Goal: Contribute content: Contribute content

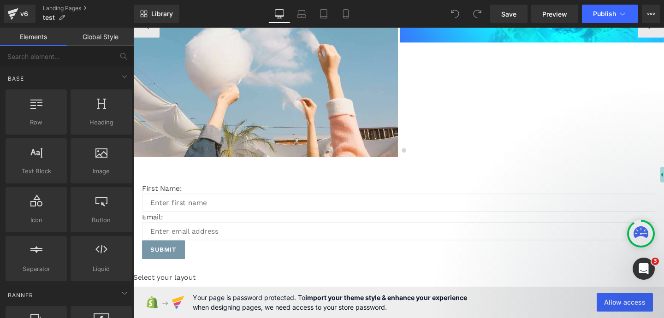
scroll to position [266, 0]
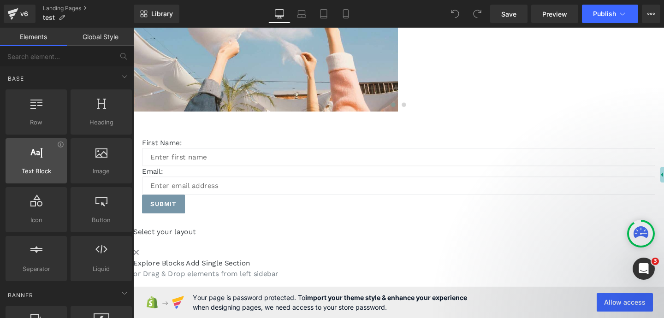
click at [54, 160] on div at bounding box center [36, 156] width 56 height 21
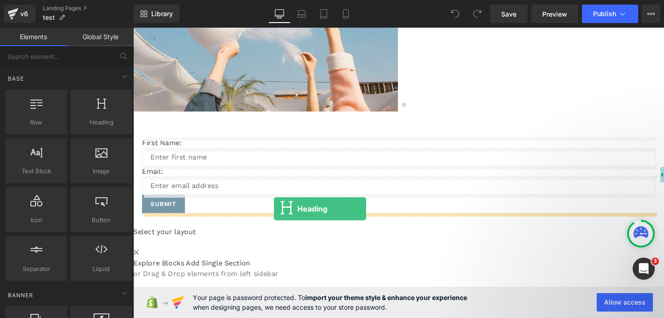
drag, startPoint x: 241, startPoint y: 152, endPoint x: 280, endPoint y: 218, distance: 77.1
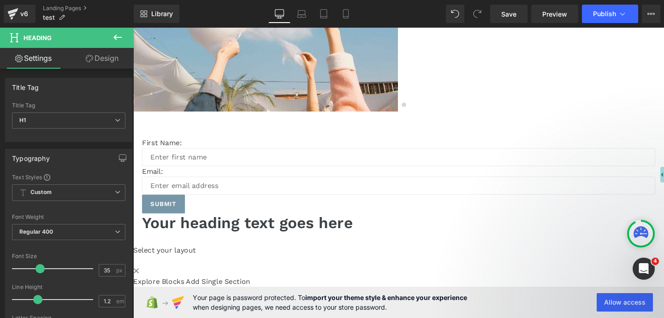
click at [311, 229] on h1 "Your heading text goes here" at bounding box center [411, 232] width 539 height 19
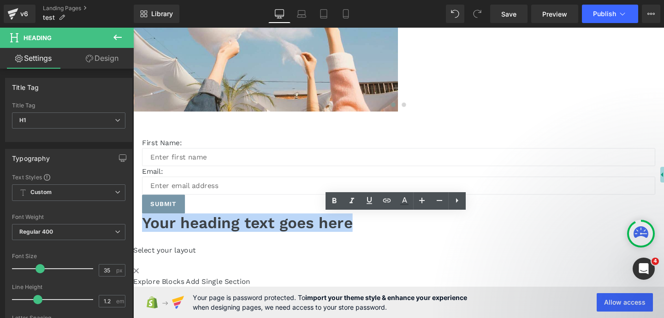
drag, startPoint x: 305, startPoint y: 231, endPoint x: 529, endPoint y: 231, distance: 224.0
click at [529, 231] on h1 "Your heading text goes here" at bounding box center [411, 232] width 539 height 19
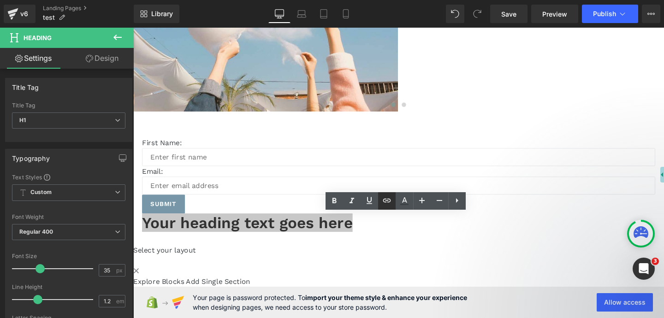
click at [381, 201] on icon at bounding box center [386, 200] width 11 height 11
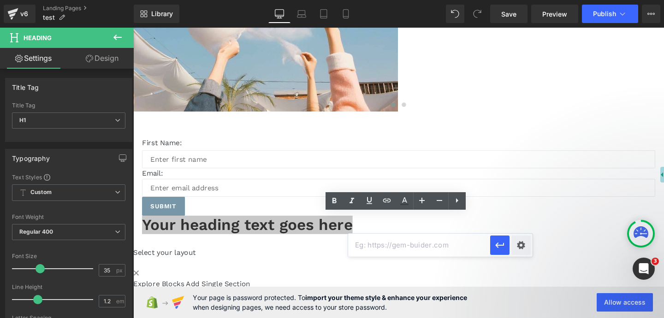
click at [370, 247] on input "text" at bounding box center [419, 245] width 142 height 23
paste input "[URL][DOMAIN_NAME]"
type input "[URL][DOMAIN_NAME]"
click at [497, 248] on icon "button" at bounding box center [499, 245] width 11 height 11
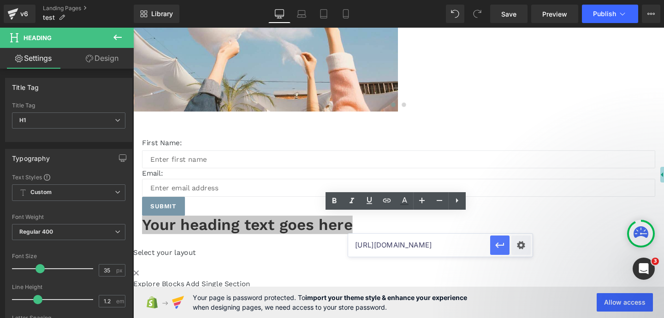
scroll to position [0, 0]
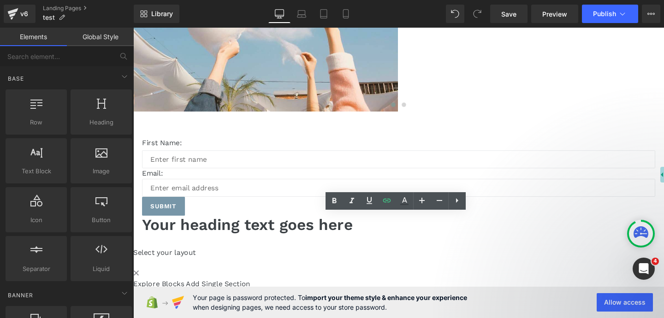
click at [450, 274] on div "Image Image Image Image ‹ › Carousel First Name: Text Block Text Field Email: T…" at bounding box center [412, 69] width 558 height 490
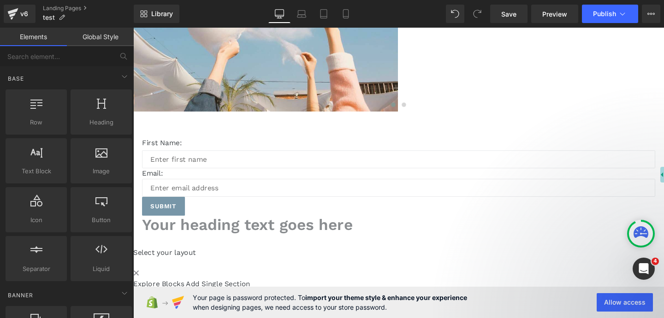
click at [364, 238] on link "Your heading text goes here" at bounding box center [252, 234] width 221 height 19
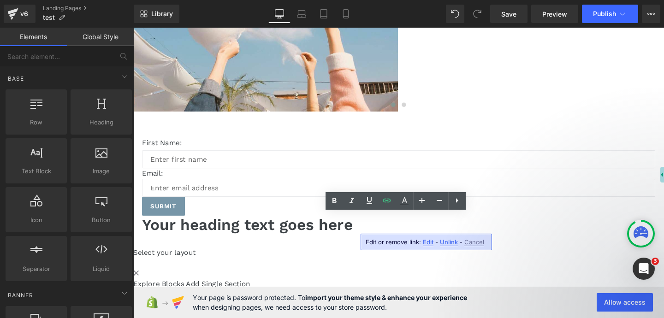
click at [335, 268] on div "Image Image Image Image ‹ › Carousel First Name: Text Block Text Field Email: T…" at bounding box center [412, 69] width 558 height 490
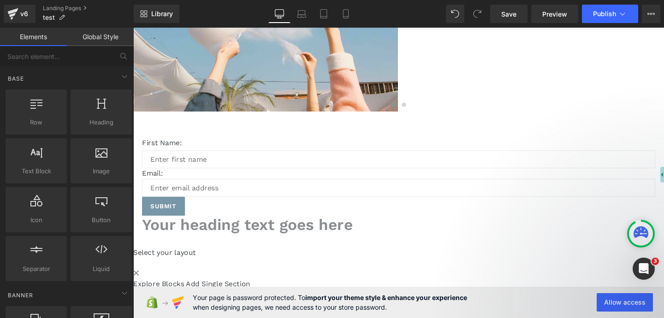
click at [351, 228] on link "Your heading text goes here" at bounding box center [252, 234] width 221 height 19
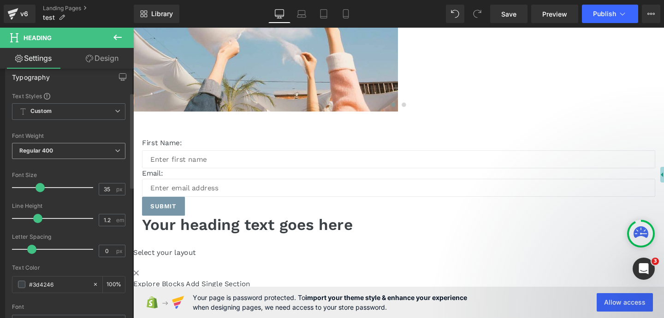
scroll to position [102, 0]
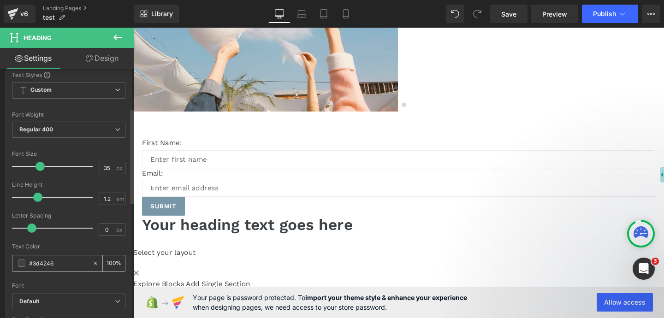
click at [64, 261] on input "#3d4246" at bounding box center [58, 263] width 59 height 10
click at [94, 263] on icon at bounding box center [95, 263] width 3 height 3
type input "none"
type input "0"
click at [68, 259] on input "none" at bounding box center [58, 263] width 59 height 10
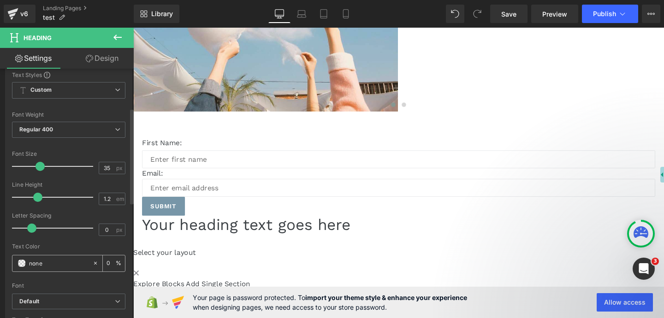
click at [21, 260] on span at bounding box center [21, 263] width 7 height 7
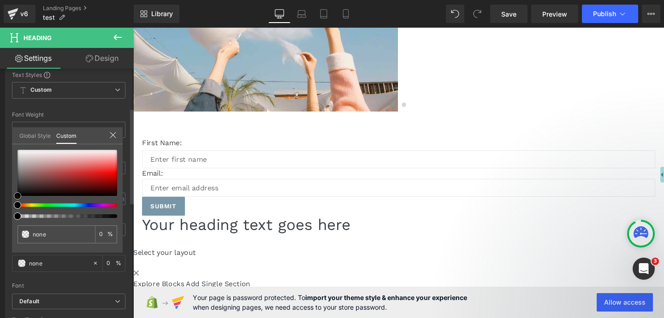
type input "#d83535"
type input "100"
type input "#d83535"
type input "100"
click at [85, 171] on div at bounding box center [68, 173] width 100 height 46
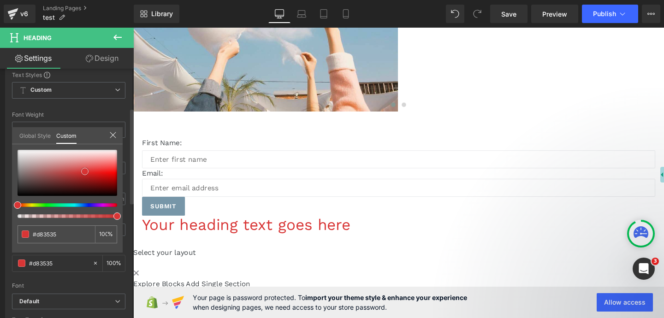
type input "#ef9d9d"
click at [91, 160] on div at bounding box center [68, 173] width 100 height 46
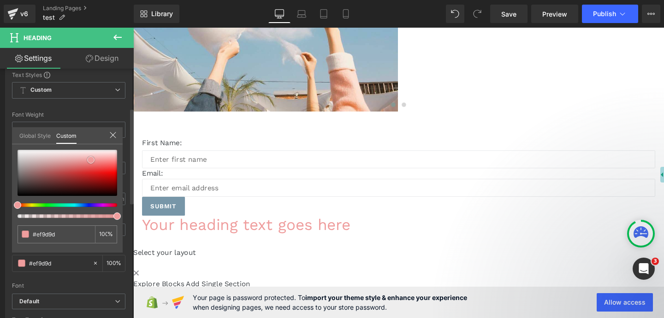
type input "#e45757"
click at [91, 167] on div at bounding box center [68, 173] width 100 height 46
type input "#f74040"
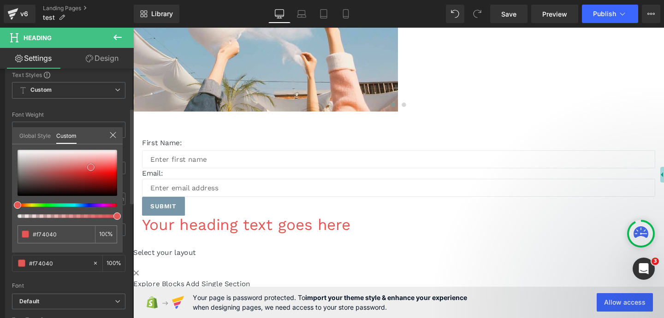
click at [109, 168] on div at bounding box center [68, 173] width 100 height 46
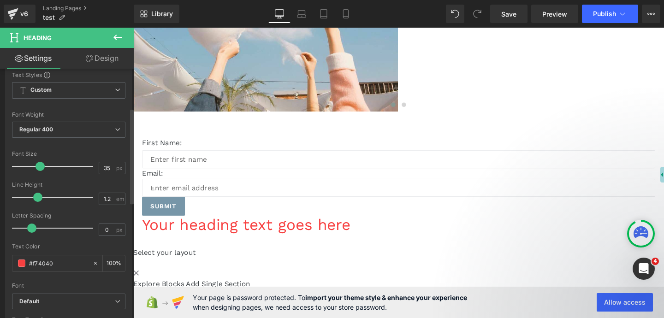
click at [319, 232] on body "Skip to content Submit Close search Home Catalog GemPages Builder Home Catalog …" at bounding box center [412, 100] width 558 height 679
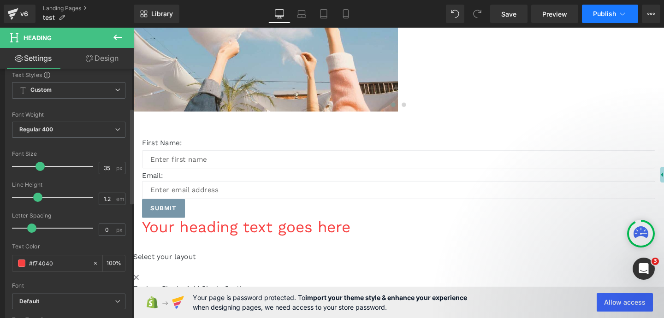
click at [597, 21] on button "Publish" at bounding box center [610, 14] width 56 height 18
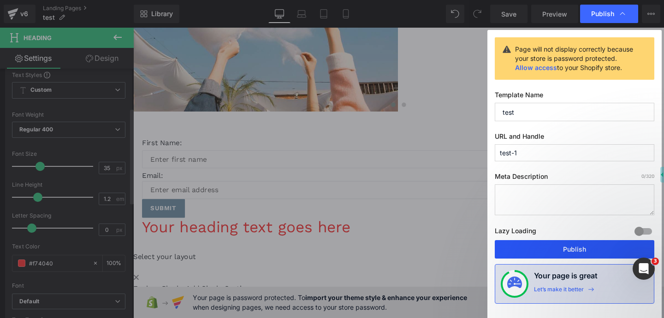
click at [579, 248] on button "Publish" at bounding box center [574, 249] width 159 height 18
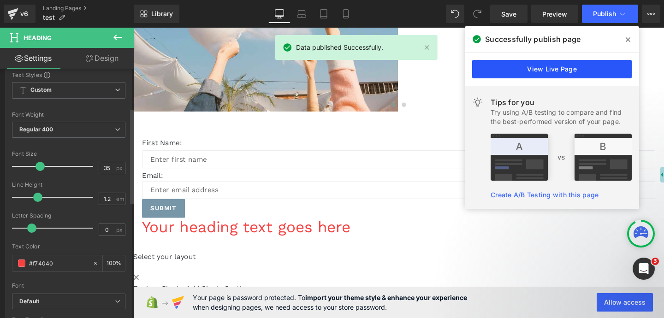
click at [515, 68] on link "View Live Page" at bounding box center [551, 69] width 159 height 18
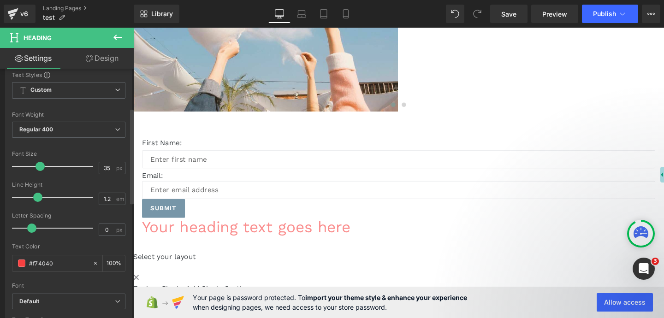
click at [360, 230] on link "Your heading text goes here" at bounding box center [251, 237] width 219 height 19
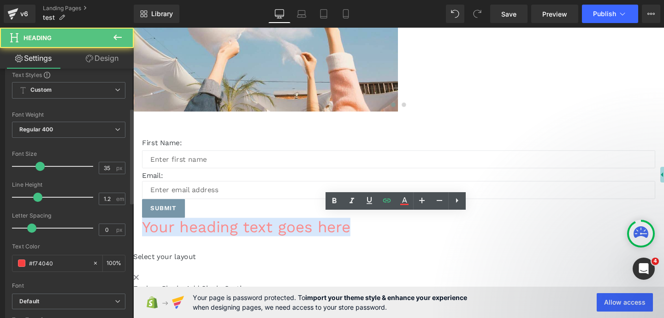
drag, startPoint x: 305, startPoint y: 231, endPoint x: 519, endPoint y: 233, distance: 213.4
click at [361, 233] on link "Your heading text goes here" at bounding box center [251, 237] width 219 height 19
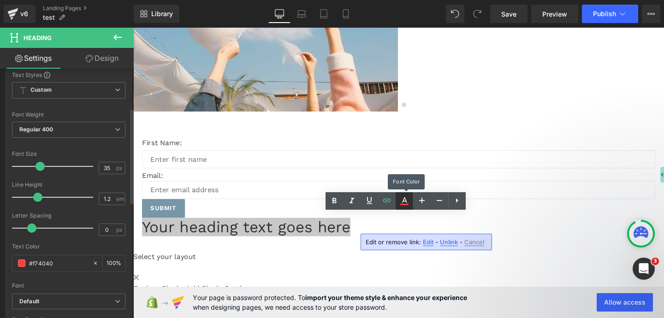
click at [405, 201] on icon at bounding box center [404, 200] width 5 height 6
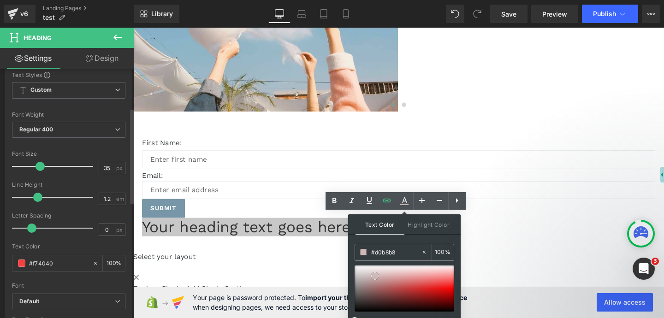
click at [375, 276] on div at bounding box center [404, 289] width 100 height 46
click at [388, 278] on div at bounding box center [404, 289] width 100 height 46
type input "#e87777"
click at [425, 280] on div at bounding box center [404, 289] width 100 height 46
click at [369, 196] on icon at bounding box center [369, 200] width 11 height 11
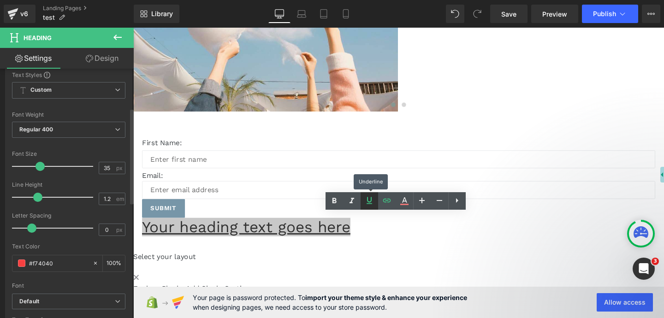
click at [369, 196] on icon at bounding box center [369, 200] width 11 height 11
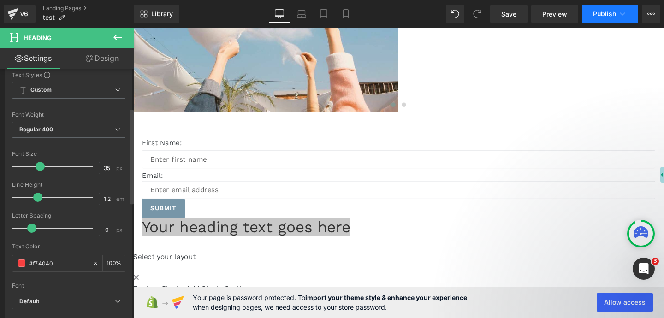
click at [614, 13] on span "Publish" at bounding box center [604, 13] width 23 height 7
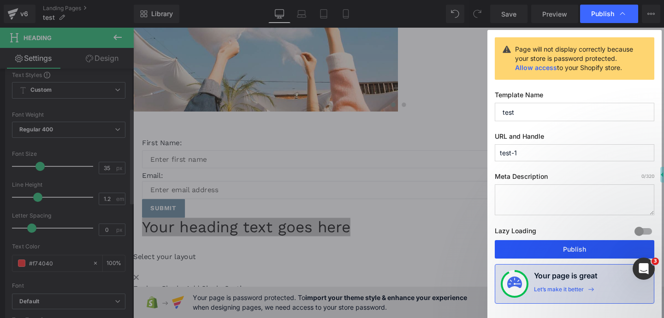
click at [571, 252] on button "Publish" at bounding box center [574, 249] width 159 height 18
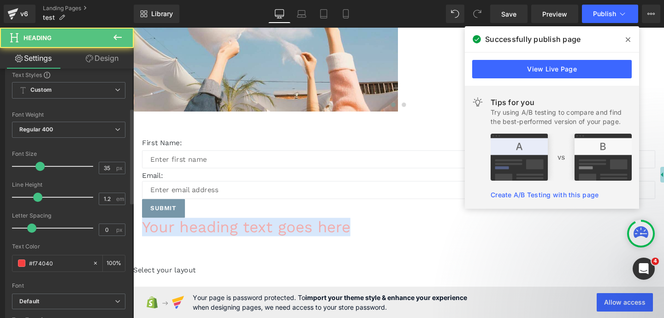
click at [344, 232] on link "Your heading text goes here" at bounding box center [251, 237] width 219 height 19
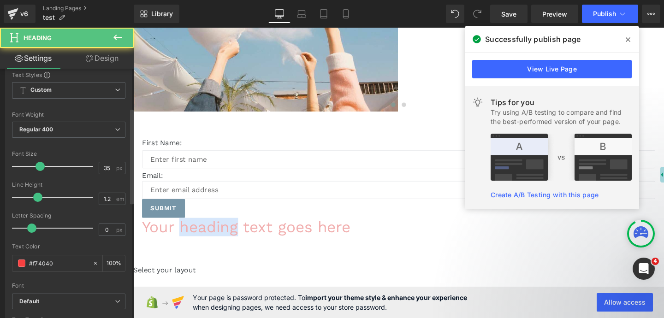
click at [344, 232] on link "Your heading text goes here" at bounding box center [251, 237] width 219 height 19
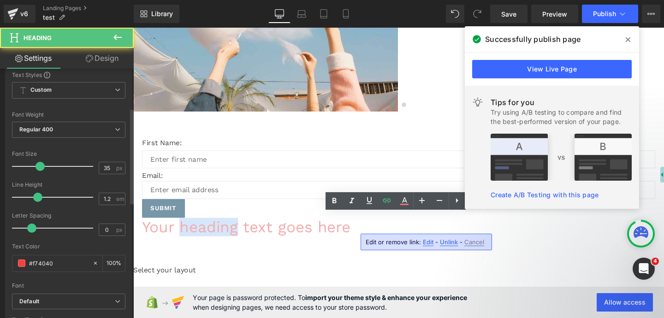
click at [344, 232] on link "Your heading text goes here" at bounding box center [251, 237] width 219 height 19
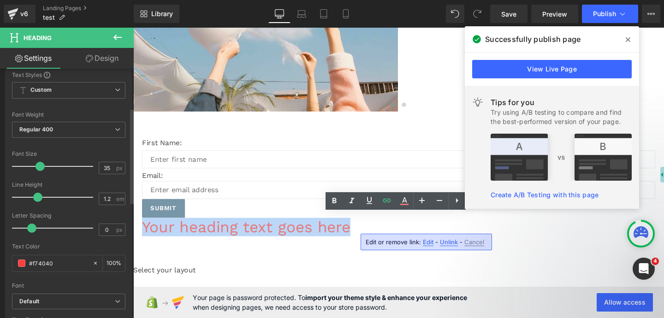
drag, startPoint x: 305, startPoint y: 236, endPoint x: 556, endPoint y: 238, distance: 251.7
click at [556, 238] on h1 "Your heading text goes here" at bounding box center [411, 237] width 539 height 19
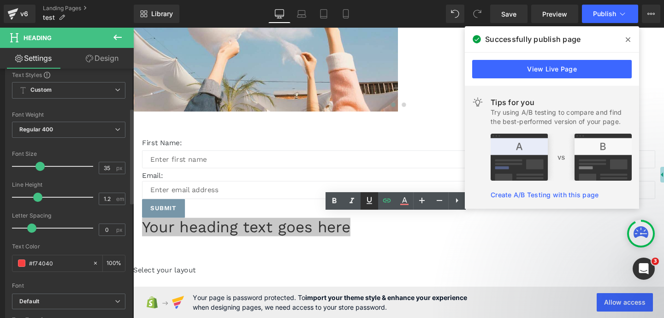
click at [370, 200] on icon at bounding box center [369, 200] width 11 height 11
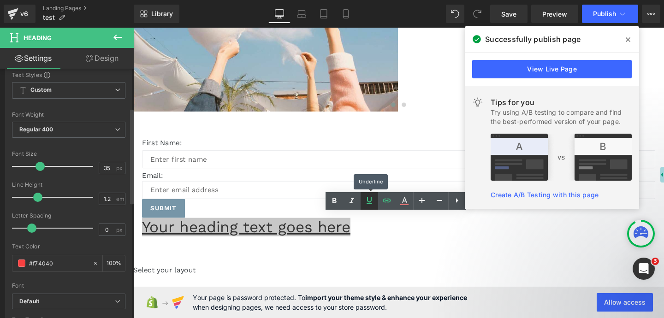
click at [370, 200] on icon at bounding box center [369, 200] width 11 height 11
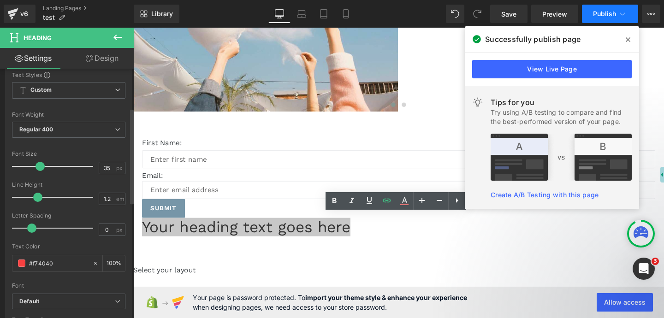
click at [610, 16] on span "Publish" at bounding box center [604, 13] width 23 height 7
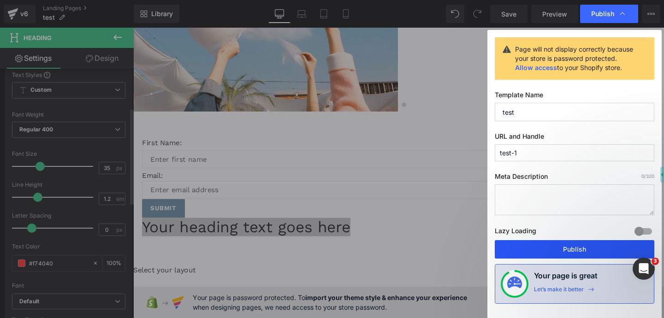
click at [551, 248] on button "Publish" at bounding box center [574, 249] width 159 height 18
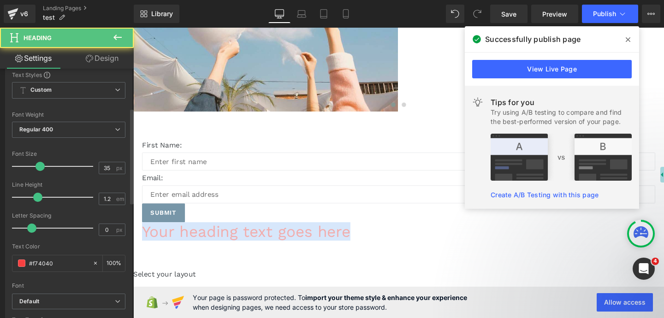
click at [333, 232] on link "Your heading text goes here" at bounding box center [251, 241] width 219 height 19
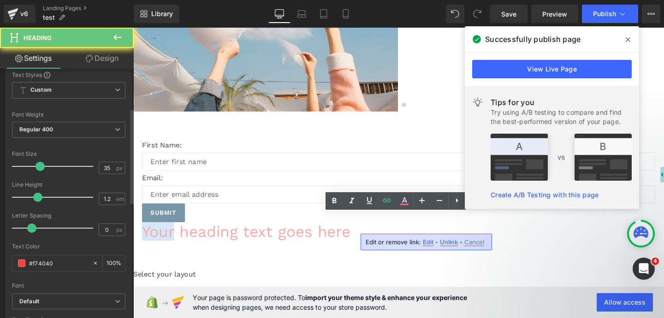
click at [333, 232] on link "Your heading text goes here" at bounding box center [251, 241] width 219 height 19
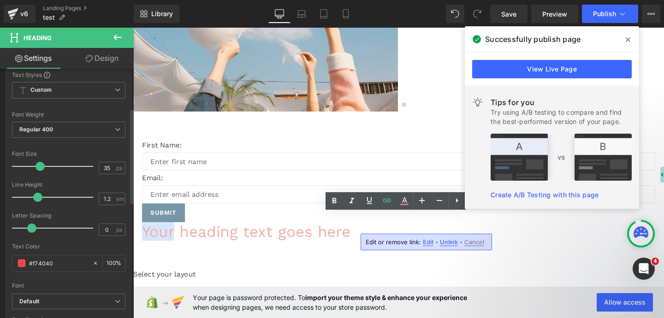
click at [309, 232] on link "Your heading text goes here" at bounding box center [251, 241] width 219 height 19
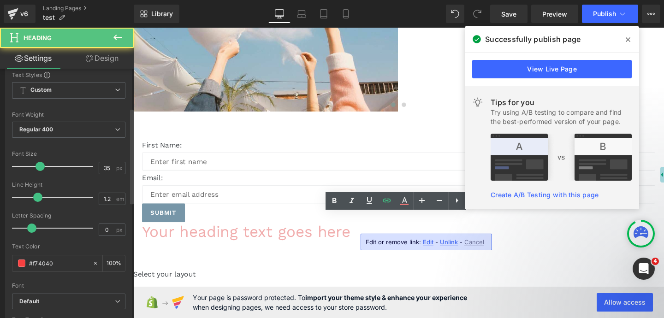
click at [305, 232] on link "Your heading text goes here" at bounding box center [251, 241] width 219 height 19
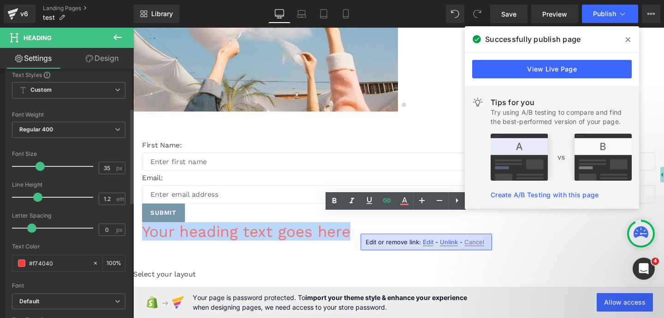
drag, startPoint x: 305, startPoint y: 230, endPoint x: 530, endPoint y: 232, distance: 224.5
click at [530, 232] on h1 "Your heading text goes here" at bounding box center [411, 241] width 539 height 19
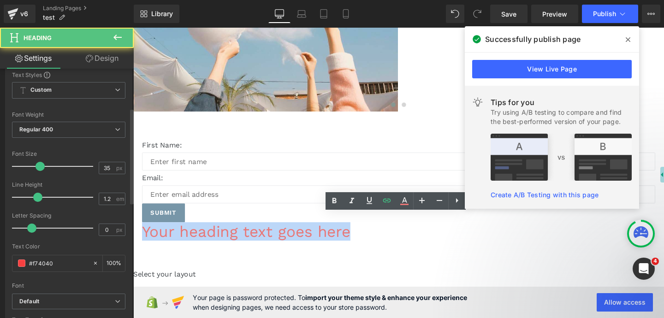
click at [530, 232] on h1 "Your heading text goes here" at bounding box center [411, 241] width 539 height 19
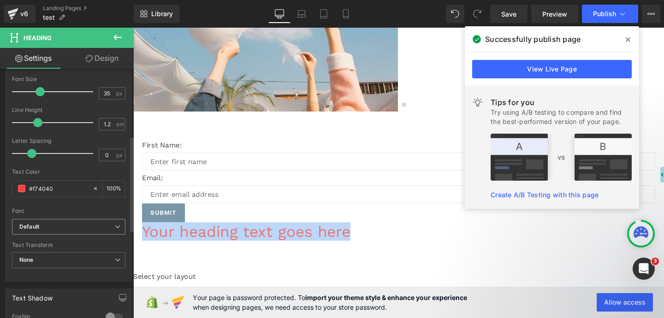
scroll to position [179, 0]
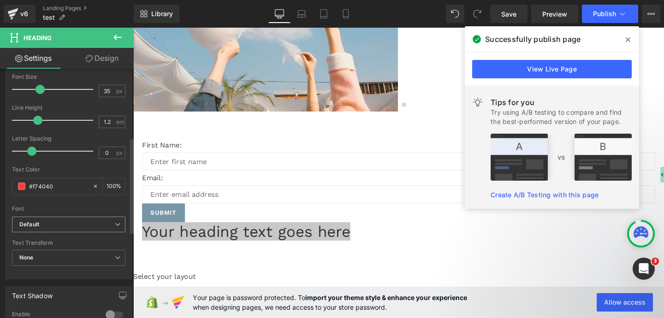
click at [92, 221] on b "Default" at bounding box center [66, 225] width 95 height 8
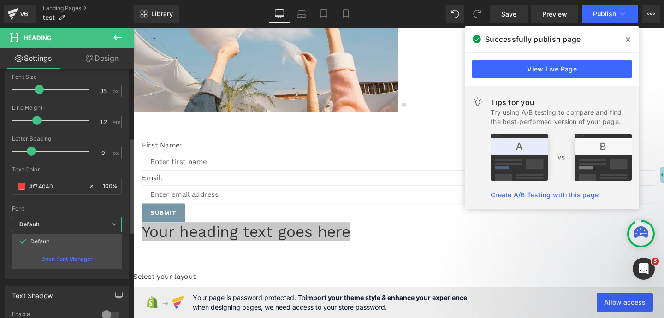
click at [82, 207] on div "Font" at bounding box center [67, 209] width 110 height 6
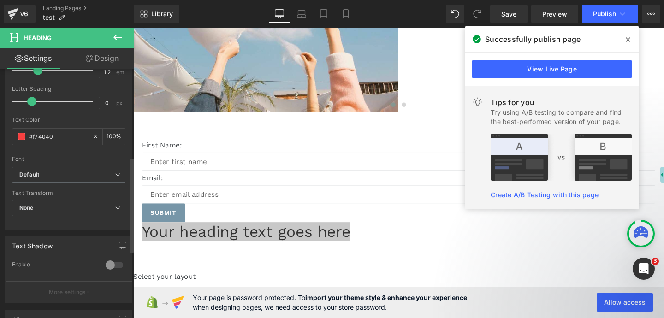
scroll to position [230, 0]
click at [82, 200] on span "None" at bounding box center [68, 207] width 113 height 16
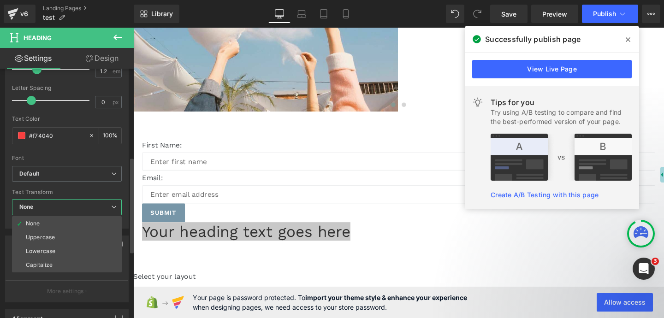
click at [75, 160] on div "Font" at bounding box center [67, 158] width 110 height 6
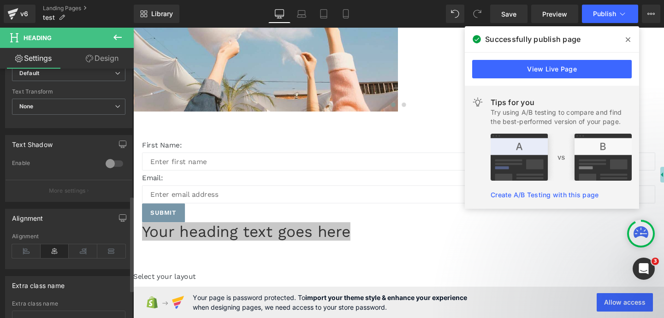
scroll to position [331, 0]
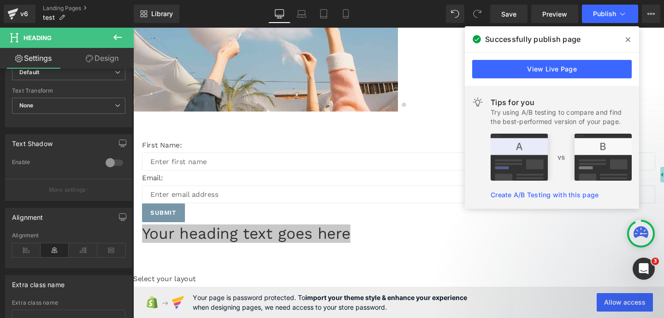
click at [629, 36] on icon at bounding box center [628, 39] width 5 height 7
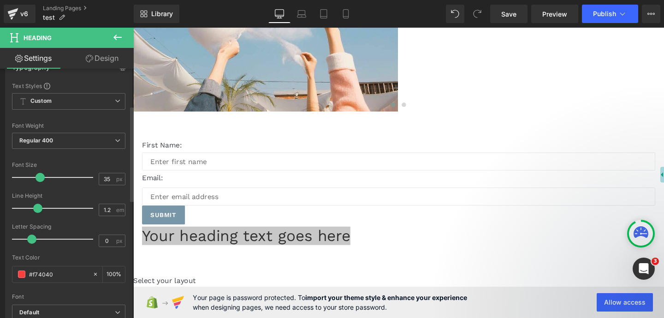
scroll to position [98, 0]
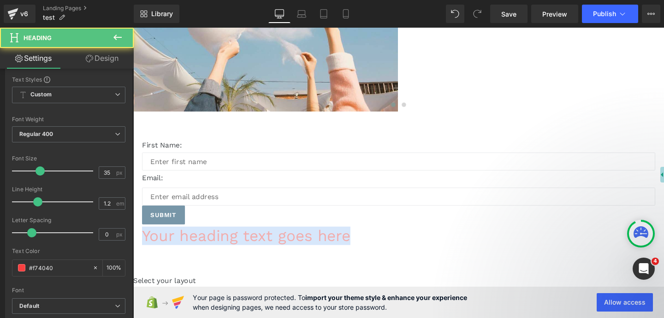
click at [326, 237] on link "Your heading text goes here" at bounding box center [251, 246] width 219 height 19
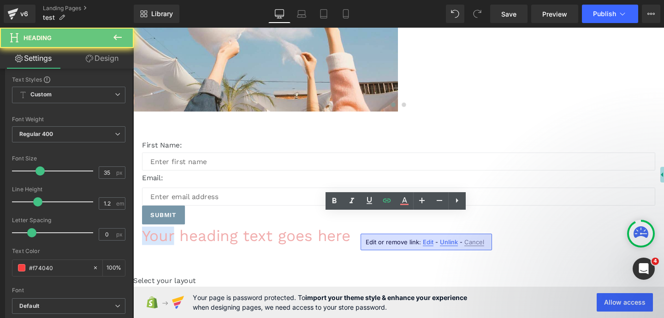
click at [326, 237] on link "Your heading text goes here" at bounding box center [251, 246] width 219 height 19
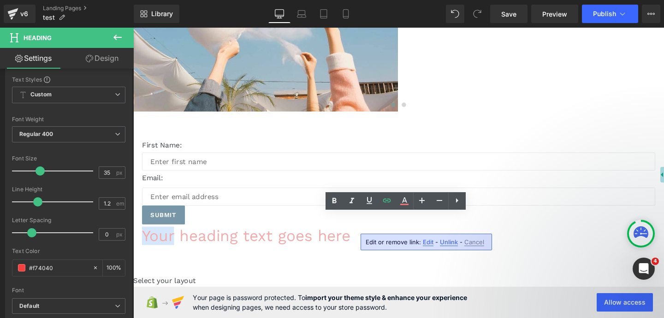
click at [321, 237] on link "Your heading text goes here" at bounding box center [251, 246] width 219 height 19
click at [369, 198] on icon at bounding box center [369, 200] width 11 height 11
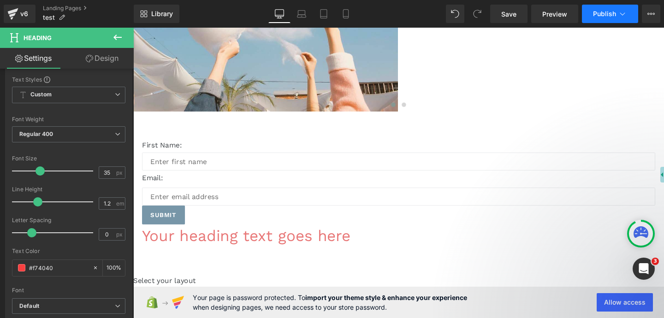
click at [609, 8] on button "Publish" at bounding box center [610, 14] width 56 height 18
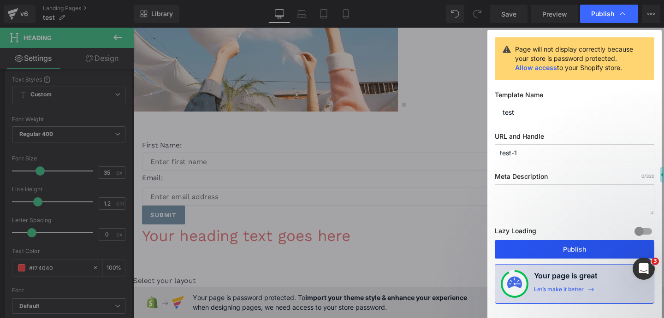
click at [537, 249] on button "Publish" at bounding box center [574, 249] width 159 height 18
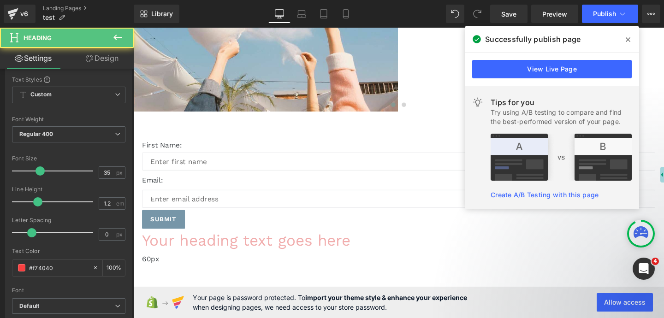
click at [338, 242] on link "Your heading text goes here" at bounding box center [251, 251] width 219 height 19
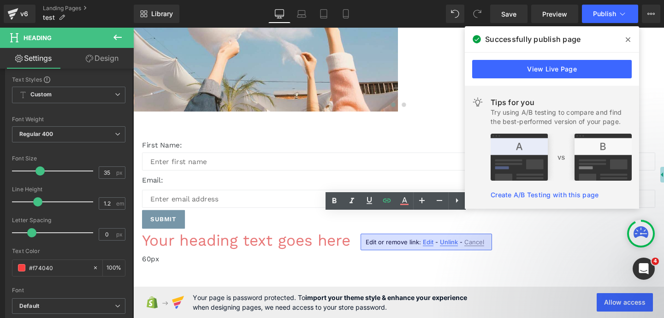
click at [300, 277] on div "Image Image Image Image ‹ › Carousel First Name: Text Block Text Field Email: T…" at bounding box center [412, 100] width 558 height 552
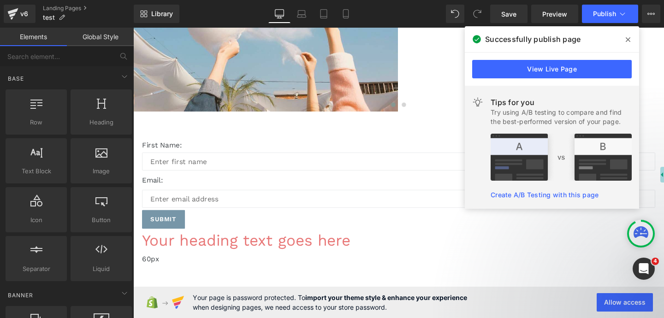
click at [133, 28] on span at bounding box center [133, 28] width 0 height 0
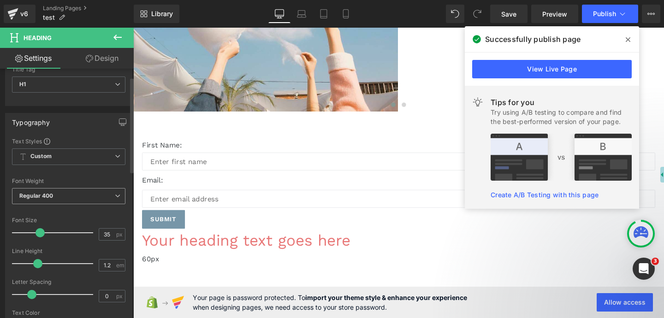
scroll to position [42, 0]
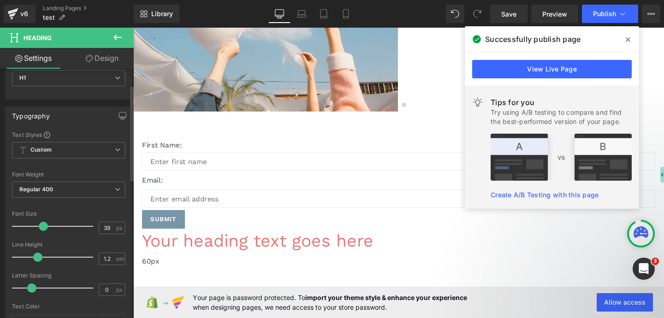
type input "38"
click at [42, 227] on span at bounding box center [43, 226] width 9 height 9
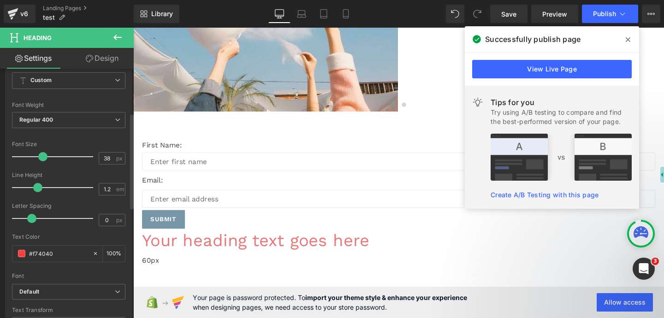
scroll to position [115, 0]
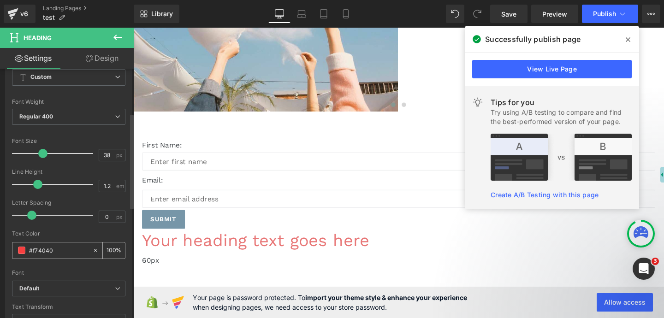
click at [92, 251] on icon at bounding box center [95, 250] width 6 height 6
type input "none"
type input "0"
click at [77, 252] on input "none" at bounding box center [58, 250] width 59 height 10
click at [22, 249] on span at bounding box center [21, 250] width 7 height 7
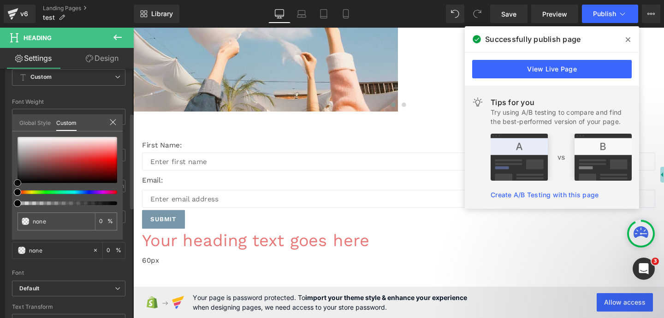
type input "#e46b6b"
type input "100"
type input "#e46b6b"
type input "100"
click at [87, 153] on div at bounding box center [68, 160] width 100 height 46
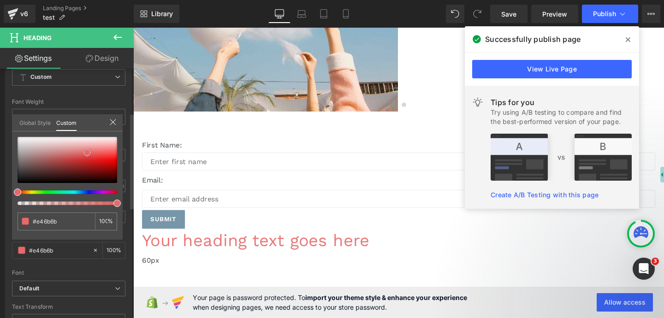
type input "#ec7373"
click at [95, 151] on div at bounding box center [68, 160] width 100 height 46
type input "#8173ec"
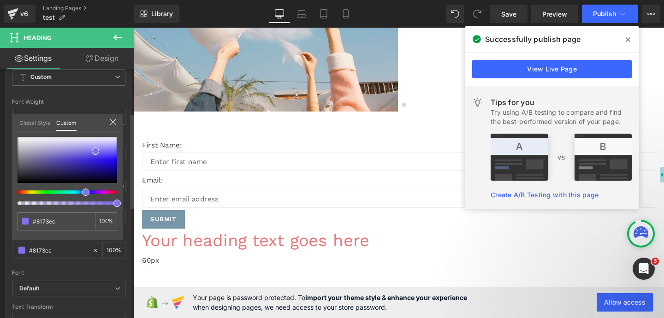
click at [82, 192] on div at bounding box center [64, 192] width 100 height 4
type input "#2e1bbf"
click at [93, 163] on div at bounding box center [68, 160] width 100 height 46
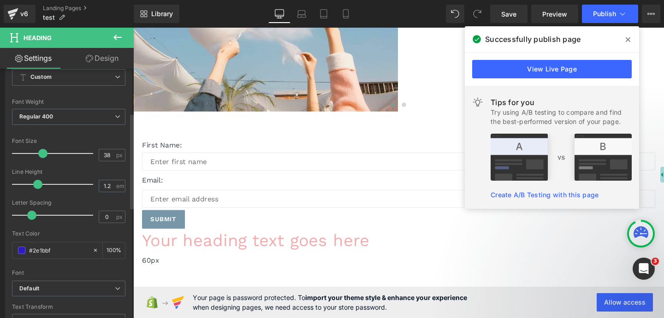
click at [308, 233] on body "Skip to content Submit Close search Home Catalog GemPages Builder Home Catalog …" at bounding box center [412, 132] width 558 height 743
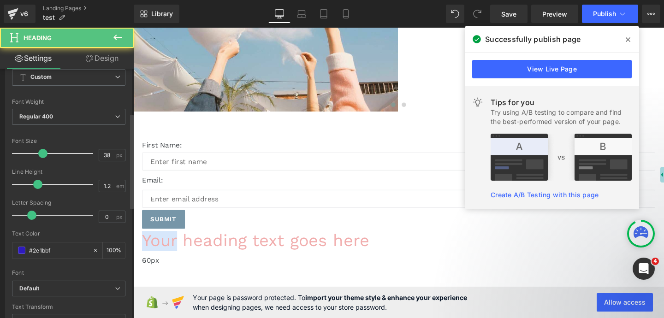
click at [308, 242] on link "Your heading text goes here" at bounding box center [261, 252] width 239 height 20
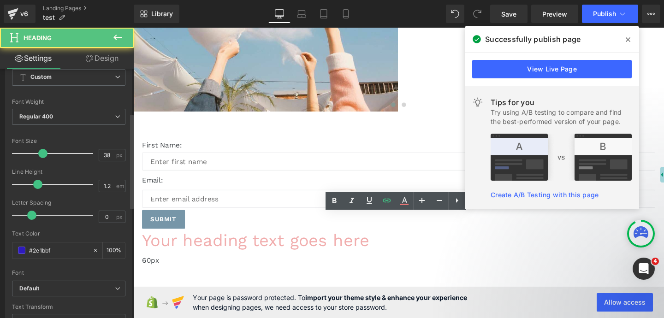
click at [355, 242] on link "Your heading text goes here" at bounding box center [261, 252] width 239 height 20
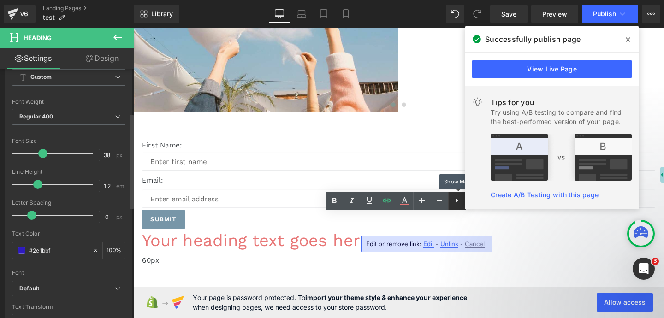
click at [453, 204] on icon at bounding box center [456, 200] width 11 height 11
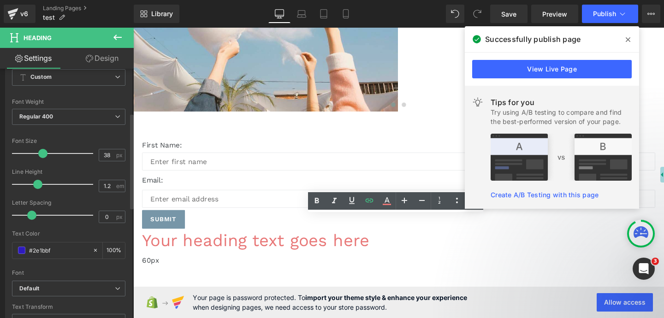
click at [629, 36] on icon at bounding box center [628, 39] width 5 height 7
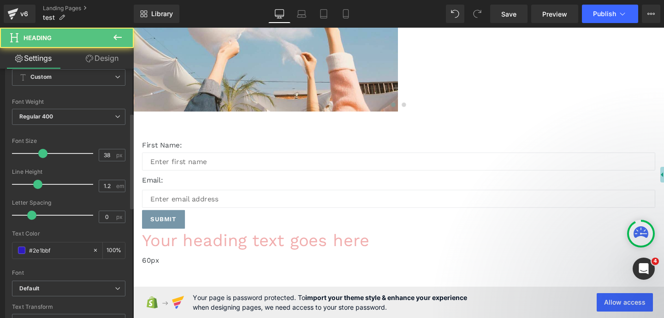
click at [381, 242] on link "Your heading text goes here" at bounding box center [261, 252] width 239 height 20
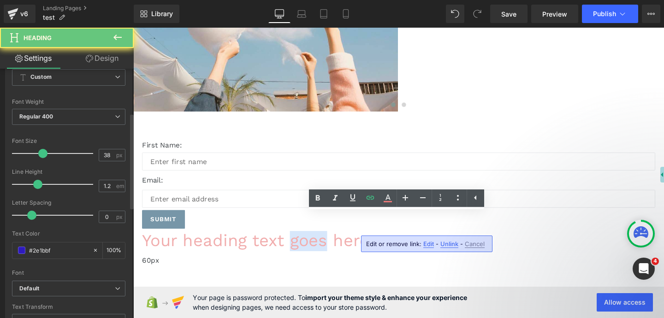
click at [381, 242] on link "Your heading text goes here" at bounding box center [261, 252] width 239 height 20
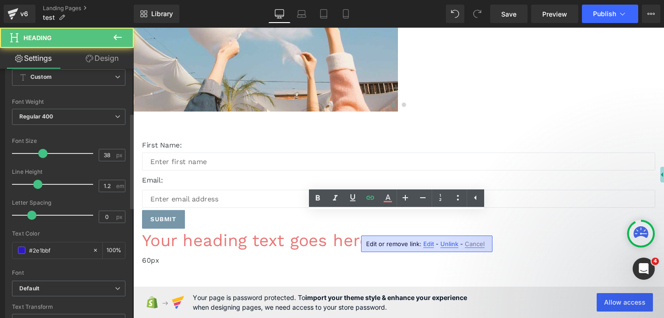
click at [558, 242] on h1 "Your heading text goes here" at bounding box center [411, 252] width 539 height 21
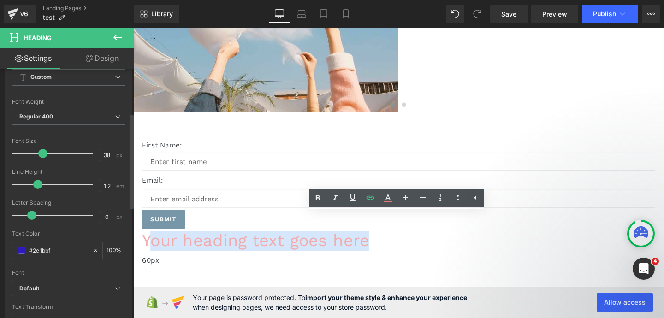
drag, startPoint x: 551, startPoint y: 232, endPoint x: 302, endPoint y: 230, distance: 249.4
click at [301, 242] on h1 "Your heading text goes here" at bounding box center [411, 252] width 539 height 21
click at [302, 242] on link "Your heading text goes here" at bounding box center [261, 252] width 239 height 20
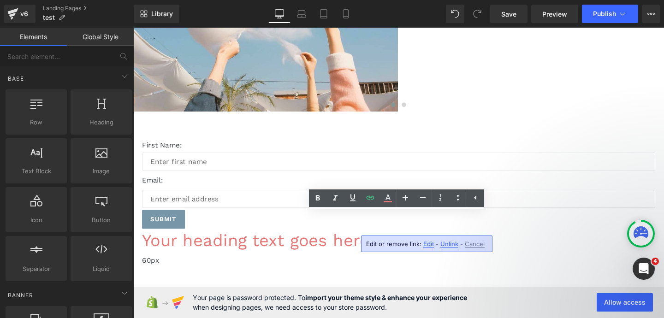
click at [311, 279] on div "Image Image Image Image ‹ › Carousel First Name: Text Block Text Field Email: T…" at bounding box center [412, 101] width 558 height 554
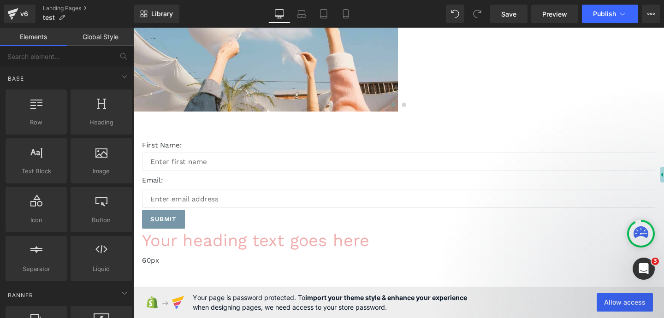
click at [375, 242] on link "Your heading text goes here" at bounding box center [261, 252] width 239 height 20
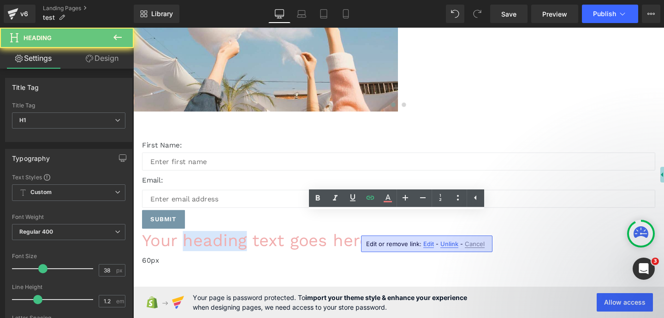
click at [375, 242] on link "Your heading text goes here" at bounding box center [261, 252] width 239 height 20
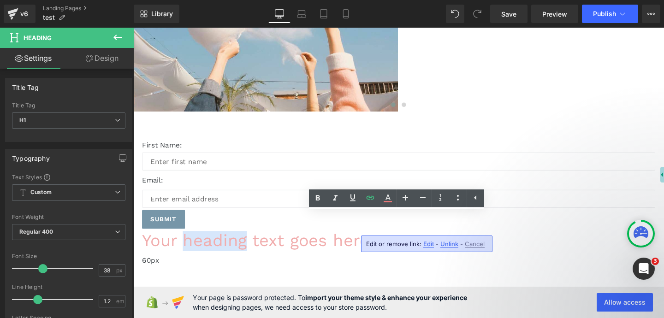
click at [381, 242] on link "Your heading text goes here" at bounding box center [261, 252] width 239 height 20
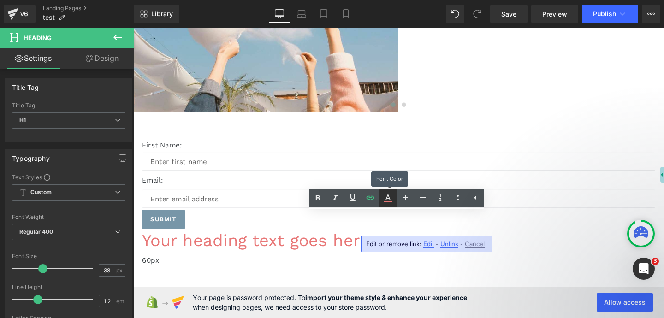
click at [387, 199] on icon at bounding box center [387, 198] width 11 height 11
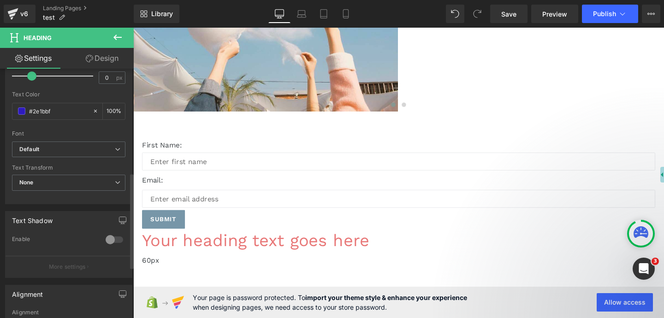
scroll to position [219, 0]
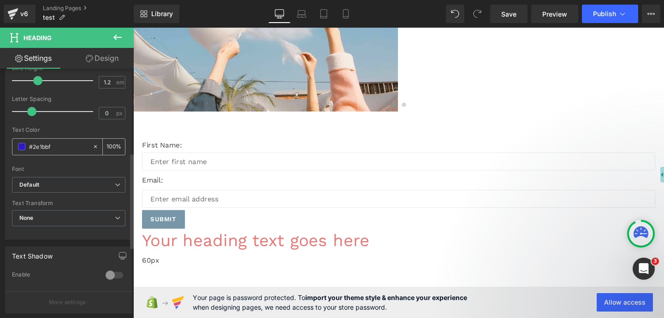
drag, startPoint x: 59, startPoint y: 145, endPoint x: 21, endPoint y: 145, distance: 38.3
click at [21, 145] on div "#2e1bbf" at bounding box center [52, 147] width 80 height 16
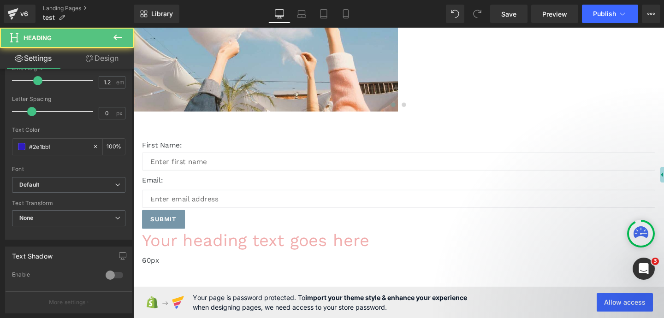
click at [363, 242] on link "Your heading text goes here" at bounding box center [261, 252] width 239 height 20
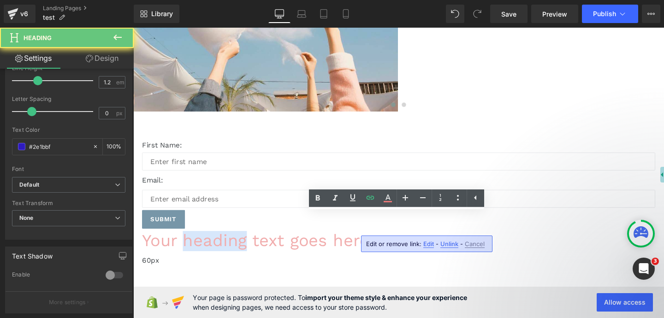
click at [363, 242] on link "Your heading text goes here" at bounding box center [261, 252] width 239 height 20
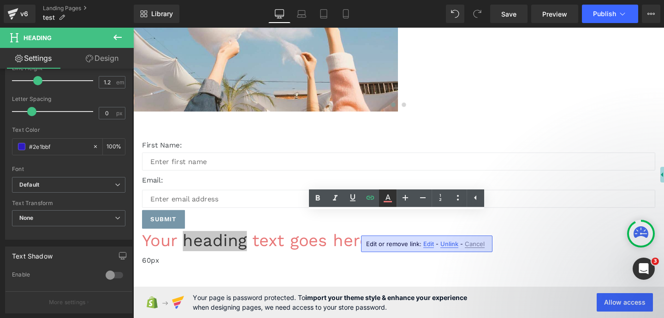
click at [390, 197] on icon at bounding box center [387, 198] width 11 height 11
type input "100"
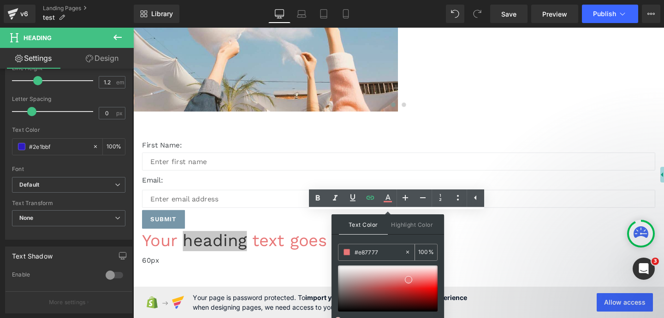
click at [381, 251] on input "#e87777" at bounding box center [379, 252] width 50 height 10
type input "v"
type input "0"
paste input "#2e1bbf"
type input "#2e1bbf"
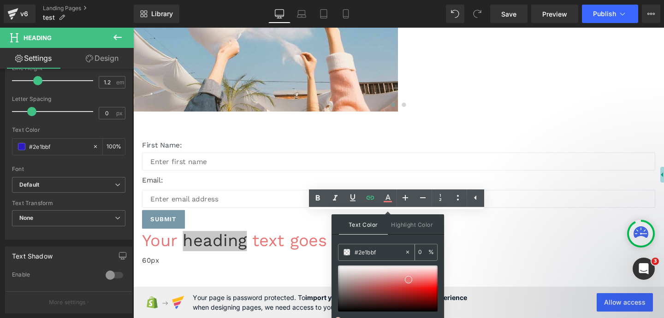
type input "100"
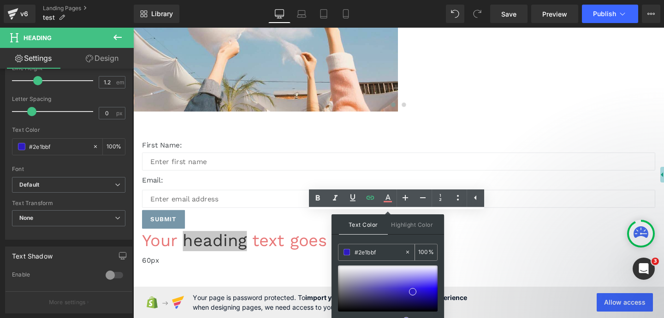
type input "#2e1bbf"
click at [404, 236] on div "Text Color Highlight Color rgba(46, 27, 191, 1) #2e1bbf 100 % transparent trans…" at bounding box center [387, 276] width 112 height 125
click at [399, 239] on div "Text Color Highlight Color rgba(46, 27, 191, 1) #2e1bbf 100 % transparent trans…" at bounding box center [387, 276] width 112 height 125
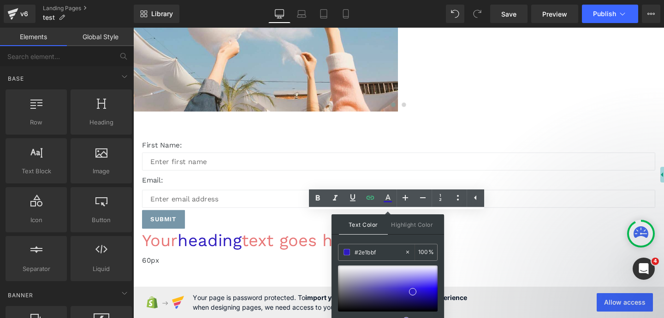
click at [307, 262] on div "Image Image Image Image ‹ › Carousel First Name: Text Block Text Field Email: T…" at bounding box center [412, 101] width 558 height 554
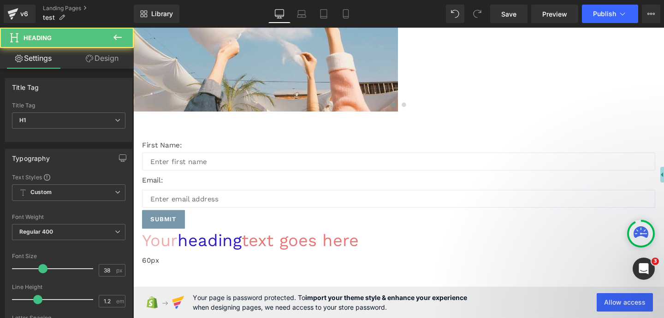
click at [180, 242] on link "Your" at bounding box center [160, 252] width 37 height 20
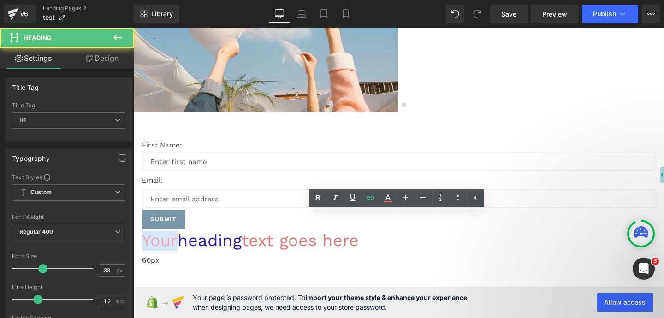
click at [180, 242] on link "Your" at bounding box center [160, 252] width 37 height 20
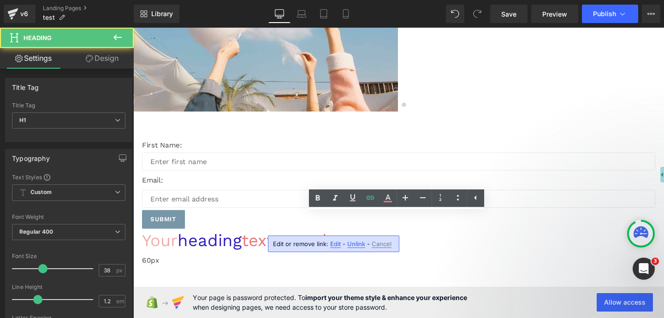
click at [180, 242] on link "Your" at bounding box center [160, 252] width 37 height 20
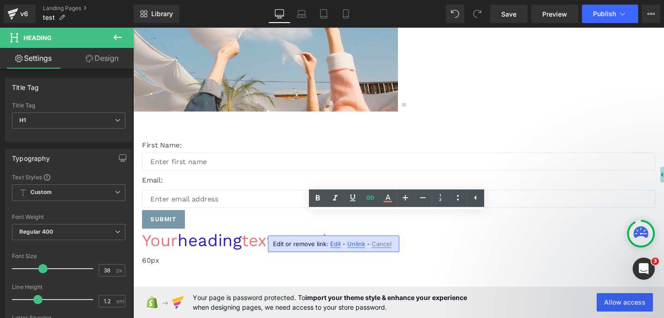
drag, startPoint x: 294, startPoint y: 235, endPoint x: 543, endPoint y: 246, distance: 249.2
click at [543, 246] on div "Your heading text goes here" at bounding box center [411, 252] width 539 height 21
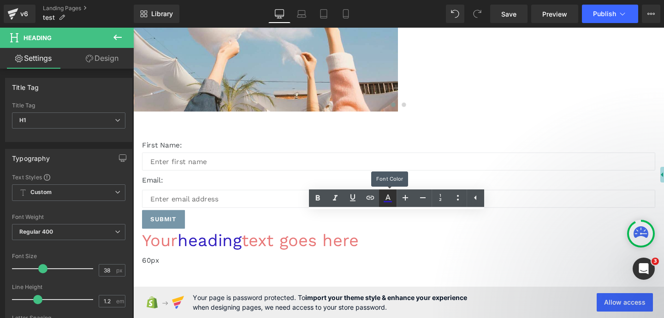
click at [390, 195] on icon at bounding box center [387, 198] width 11 height 11
type input "100"
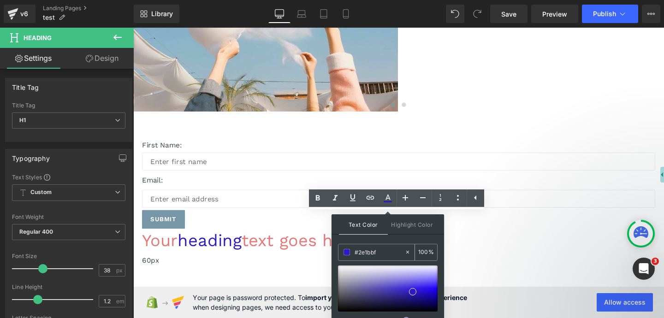
click at [378, 256] on input "#2e1bbf" at bounding box center [379, 252] width 50 height 10
type input "#"
type input "0"
paste input "#2e1bbf"
type input "#"
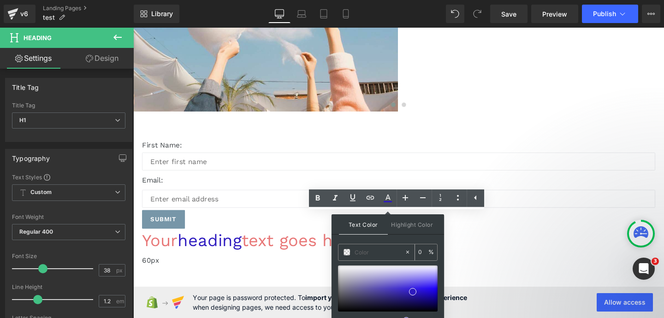
paste input "#2e1bbf"
type input "#2e1bbf"
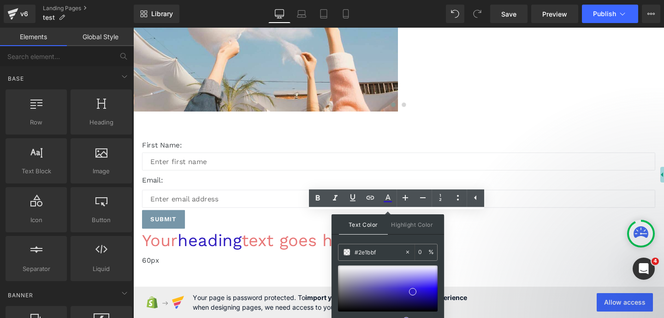
click at [306, 289] on div "Image Image Image Image ‹ › Carousel First Name: Text Block Text Field Email: T…" at bounding box center [412, 101] width 558 height 554
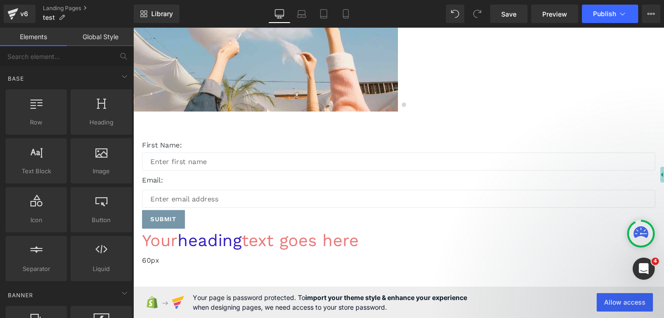
click at [133, 28] on span "Heading" at bounding box center [133, 28] width 0 height 0
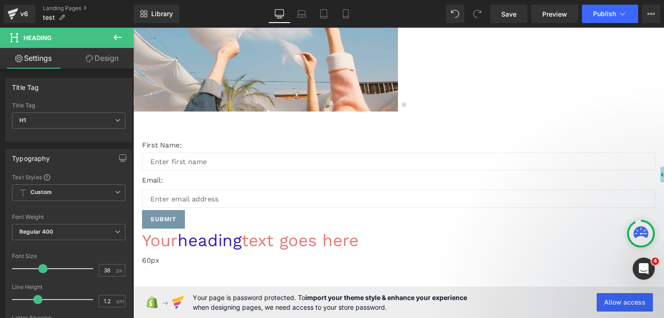
click at [133, 28] on icon at bounding box center [133, 28] width 0 height 0
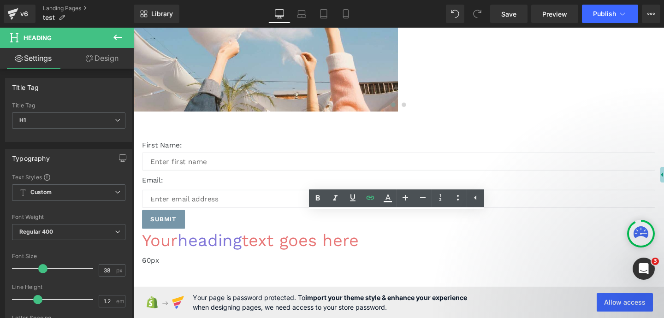
click at [247, 242] on link "heading" at bounding box center [213, 252] width 67 height 20
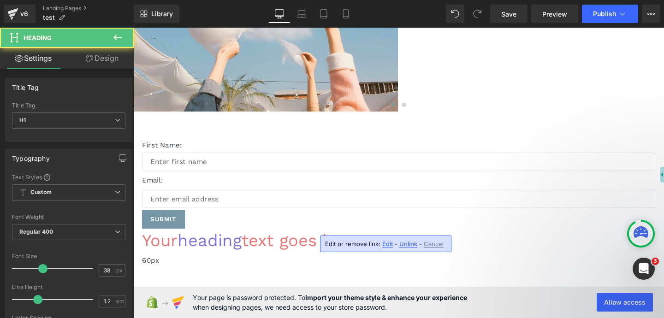
click at [247, 242] on link "heading" at bounding box center [213, 252] width 67 height 20
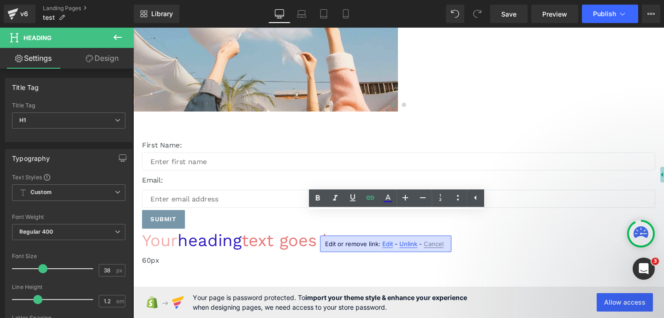
click at [180, 242] on link "Your" at bounding box center [160, 252] width 37 height 20
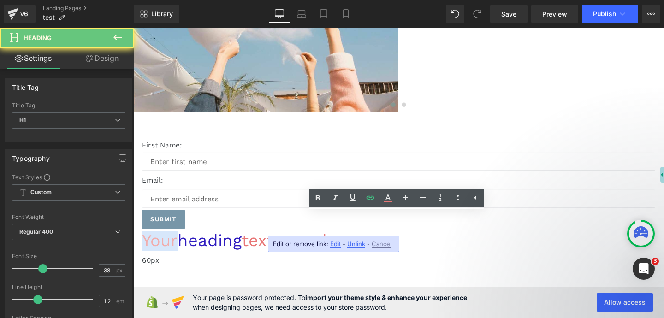
click at [180, 242] on link "Your" at bounding box center [160, 252] width 37 height 20
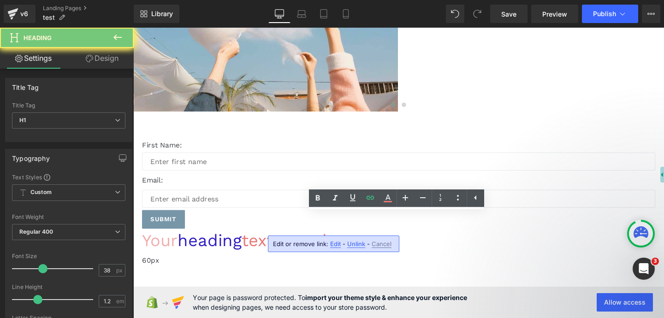
click at [180, 242] on link "Your" at bounding box center [160, 252] width 37 height 20
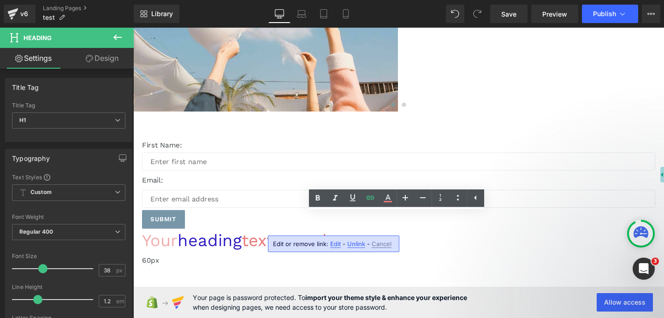
click at [180, 242] on link "Your" at bounding box center [160, 252] width 37 height 20
drag, startPoint x: 297, startPoint y: 233, endPoint x: 536, endPoint y: 236, distance: 239.2
click at [536, 242] on h1 "Your heading text goes here" at bounding box center [411, 252] width 539 height 21
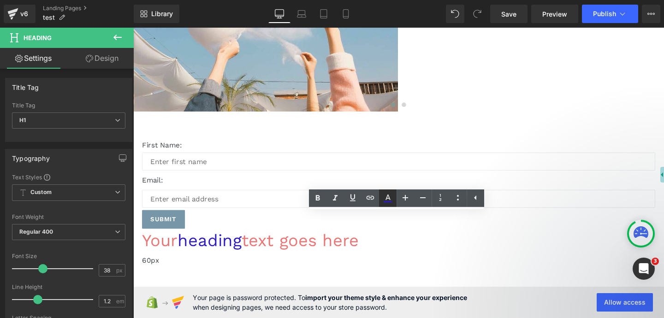
click at [386, 201] on icon at bounding box center [387, 198] width 11 height 11
type input "100"
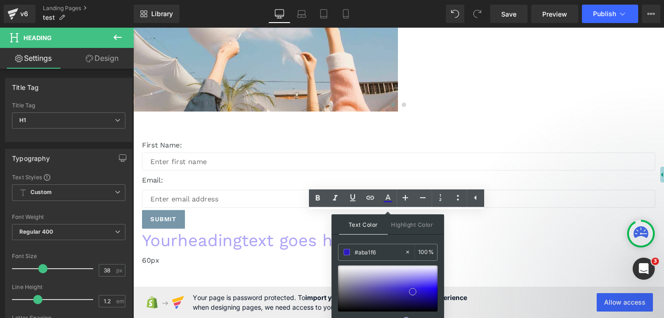
click at [421, 275] on div at bounding box center [388, 289] width 100 height 46
click at [384, 254] on input "#aba1f6" at bounding box center [379, 252] width 50 height 10
click at [410, 252] on icon at bounding box center [407, 252] width 6 height 6
type input "none"
type input "0"
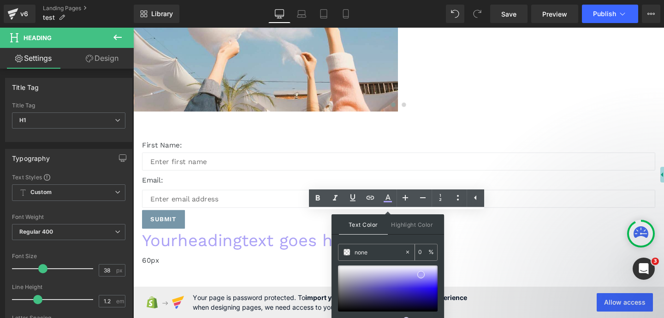
click at [378, 252] on input "none" at bounding box center [379, 252] width 50 height 10
drag, startPoint x: 378, startPoint y: 252, endPoint x: 341, endPoint y: 252, distance: 36.9
click at [341, 252] on div "none" at bounding box center [371, 252] width 66 height 16
paste input "#2e1bbf"
type input "#2e1bbf"
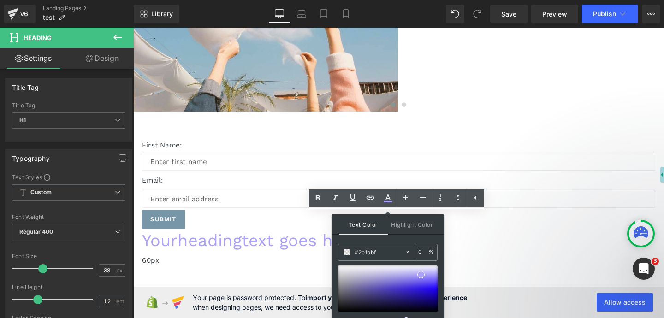
type input "100"
click at [317, 270] on div "Image Image Image Image ‹ › Carousel First Name: Text Block Text Field Email: T…" at bounding box center [412, 101] width 558 height 554
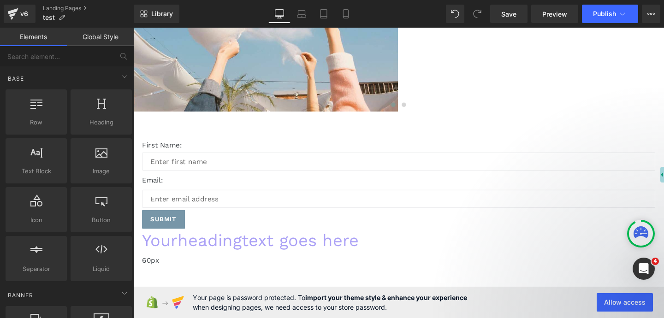
click at [133, 28] on icon at bounding box center [133, 28] width 0 height 0
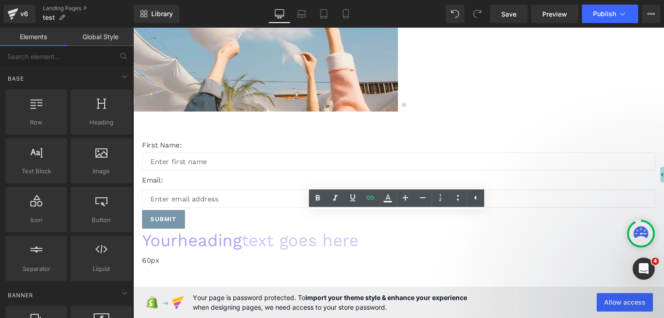
click at [370, 242] on link "text goes here" at bounding box center [308, 252] width 123 height 20
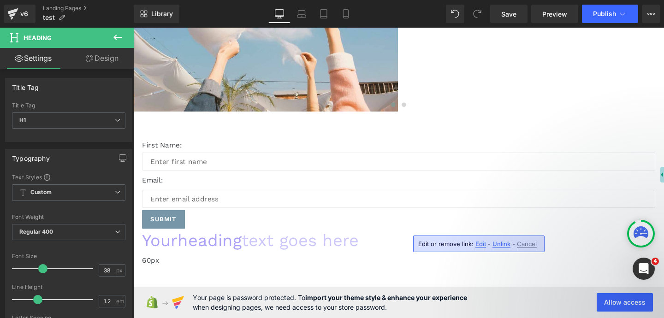
click at [370, 242] on link "text goes here" at bounding box center [308, 252] width 123 height 20
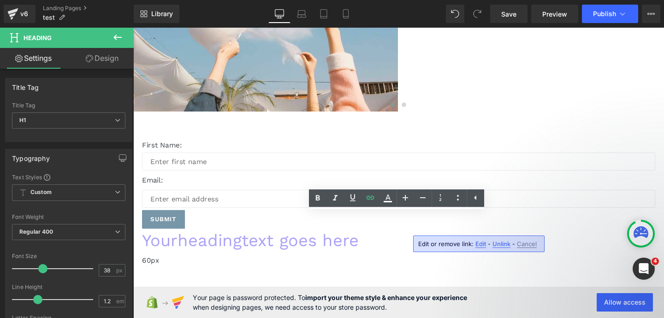
drag, startPoint x: 292, startPoint y: 233, endPoint x: 542, endPoint y: 233, distance: 250.3
click at [543, 242] on h1 "Your heading text goes here" at bounding box center [411, 252] width 539 height 21
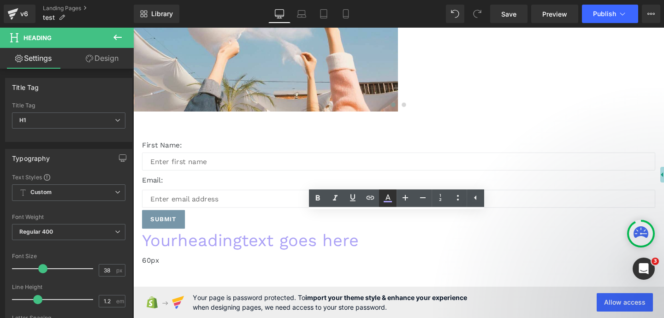
click at [388, 197] on icon at bounding box center [387, 198] width 11 height 11
type input "#aba1f6"
type input "100"
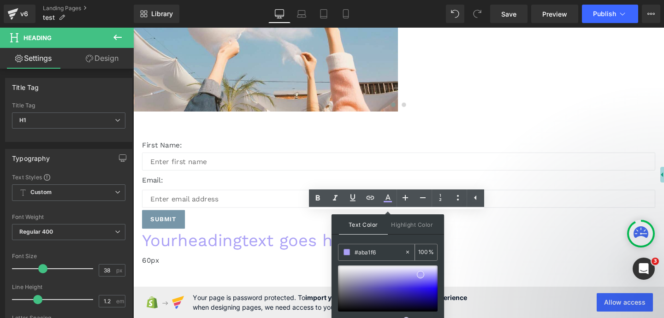
click at [383, 249] on input "#aba1f6" at bounding box center [379, 252] width 50 height 10
click at [409, 251] on icon at bounding box center [407, 252] width 6 height 6
type input "none"
type input "0"
click at [398, 253] on input "none" at bounding box center [379, 252] width 50 height 10
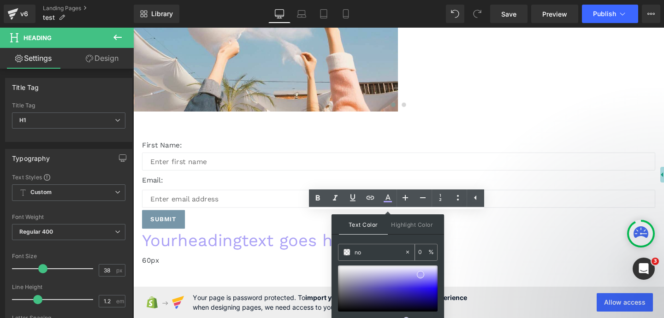
type input "n"
paste input "#2e1bbf"
type input "#2e1bbf"
type input "100"
click at [400, 253] on input "#2e1bbf" at bounding box center [379, 252] width 50 height 10
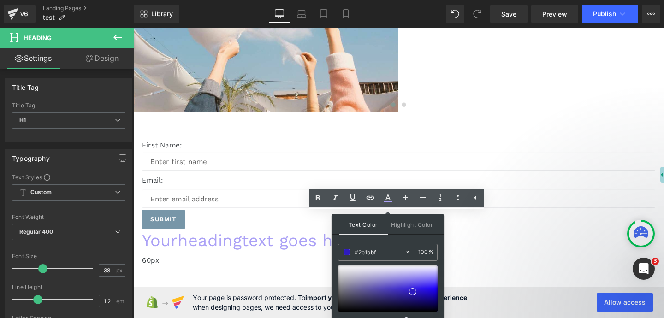
type input "#2e1bbf"
click at [368, 238] on div "Text Color Highlight Color rgba(46, 27, 191, 1) #2e1bbf 100 % transparent trans…" at bounding box center [387, 276] width 112 height 125
click at [317, 265] on div "Image Image Image Image ‹ › Carousel First Name: Text Block Text Field Email: T…" at bounding box center [412, 101] width 558 height 554
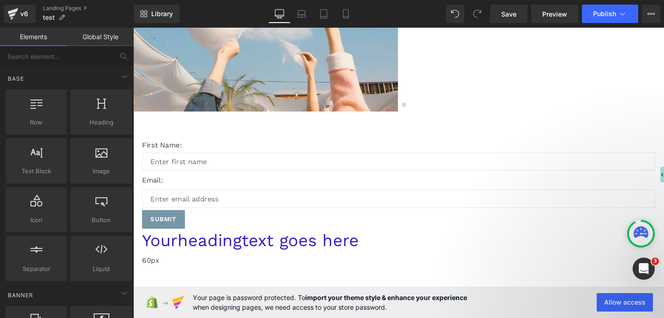
click at [133, 28] on span "Heading" at bounding box center [133, 28] width 0 height 0
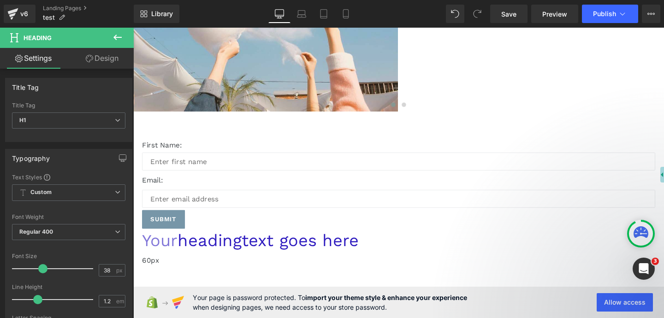
click at [180, 242] on link "Your" at bounding box center [160, 252] width 37 height 20
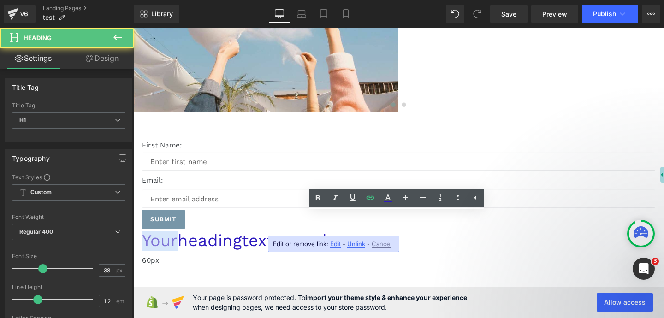
click at [180, 242] on link "Your" at bounding box center [160, 252] width 37 height 20
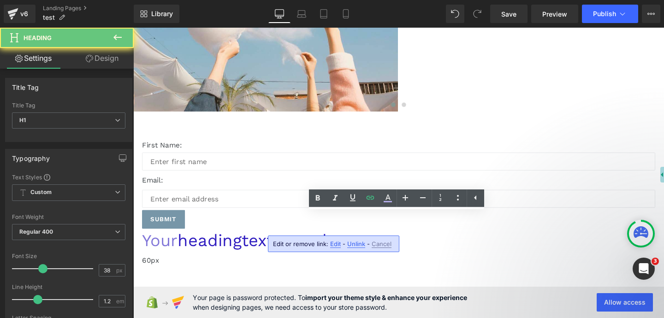
click at [180, 242] on link "Your" at bounding box center [160, 252] width 37 height 20
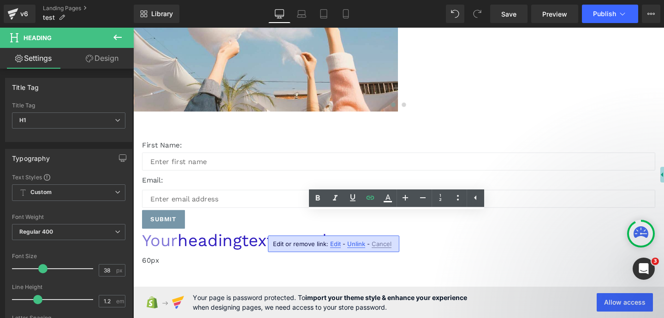
click at [180, 242] on link "Your" at bounding box center [160, 252] width 37 height 20
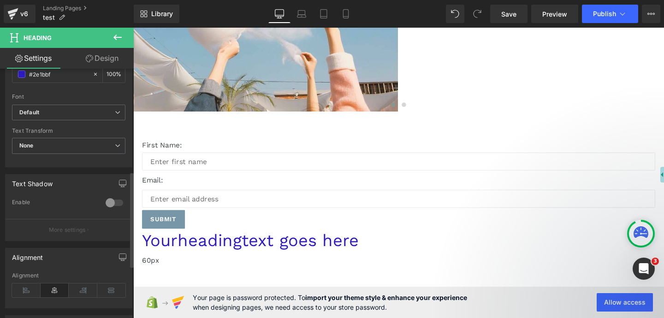
scroll to position [268, 0]
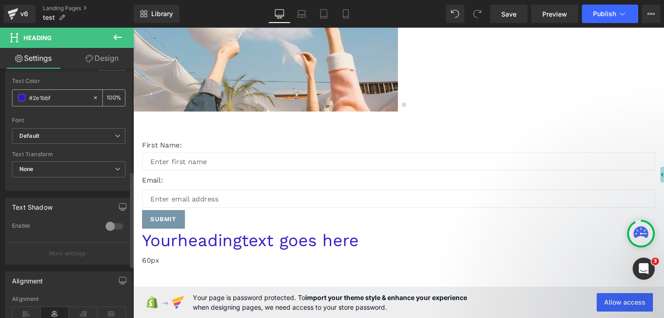
click at [94, 96] on icon at bounding box center [95, 97] width 6 height 6
type input "none"
type input "0"
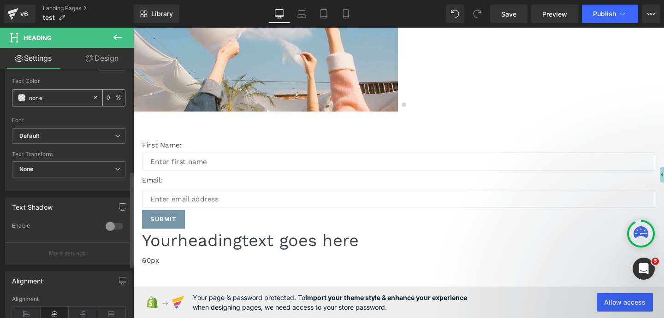
click at [83, 97] on input "none" at bounding box center [58, 98] width 59 height 10
click at [21, 99] on span at bounding box center [21, 97] width 7 height 7
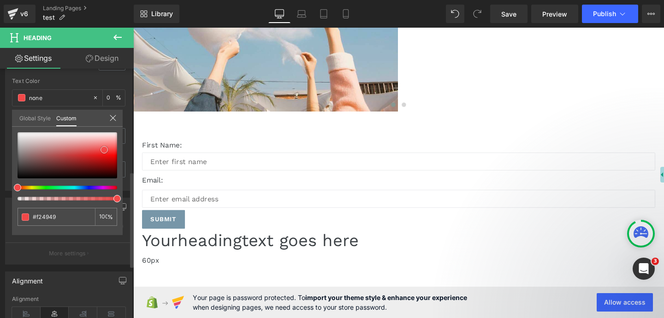
type input "#f24949"
type input "100"
type input "#f24949"
type input "100"
click at [104, 150] on div at bounding box center [68, 155] width 100 height 46
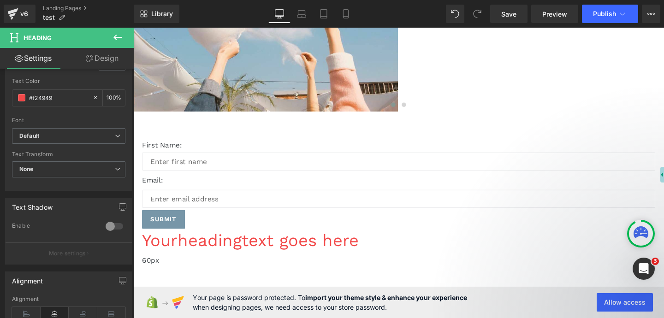
click at [342, 237] on body "Skip to content Submit Close search Home Catalog GemPages Builder Home Catalog …" at bounding box center [412, 132] width 558 height 743
click at [247, 242] on link "heading" at bounding box center [213, 252] width 67 height 20
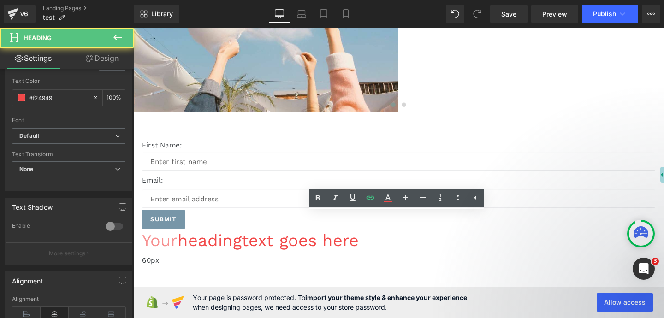
click at [180, 242] on link "Your" at bounding box center [160, 252] width 37 height 20
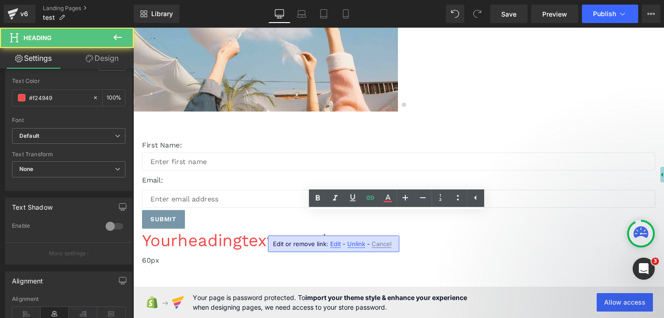
click at [290, 242] on h1 "Your heading text goes here" at bounding box center [411, 252] width 539 height 21
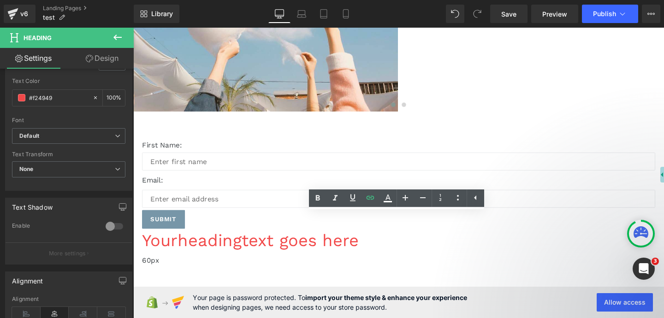
drag, startPoint x: 290, startPoint y: 231, endPoint x: 554, endPoint y: 233, distance: 263.7
click at [554, 242] on h1 "Your heading text goes here" at bounding box center [411, 252] width 539 height 21
click at [388, 201] on icon at bounding box center [388, 201] width 8 height 1
type input "#f24949"
type input "100"
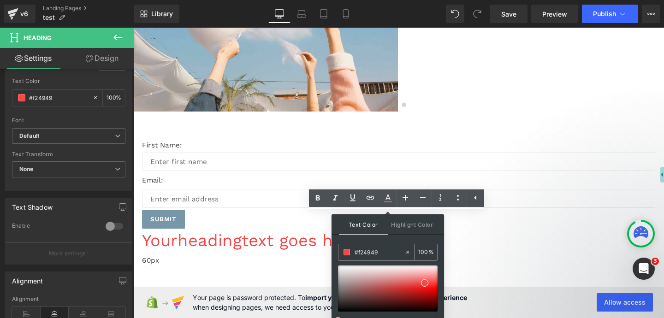
click at [406, 252] on icon at bounding box center [407, 252] width 6 height 6
type input "none"
type input "0"
click at [372, 254] on input "none" at bounding box center [379, 252] width 50 height 10
drag, startPoint x: 370, startPoint y: 253, endPoint x: 350, endPoint y: 254, distance: 19.8
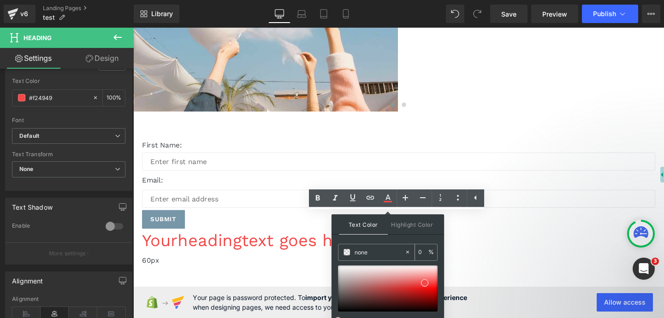
click at [350, 254] on div "none" at bounding box center [371, 252] width 66 height 16
paste input "#f24949"
type input "#f24949"
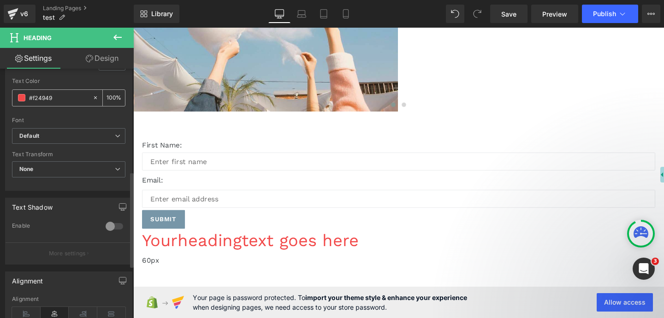
click at [47, 100] on input "#f24949" at bounding box center [58, 98] width 59 height 10
click at [94, 97] on icon at bounding box center [95, 97] width 6 height 6
type input "none"
type input "0"
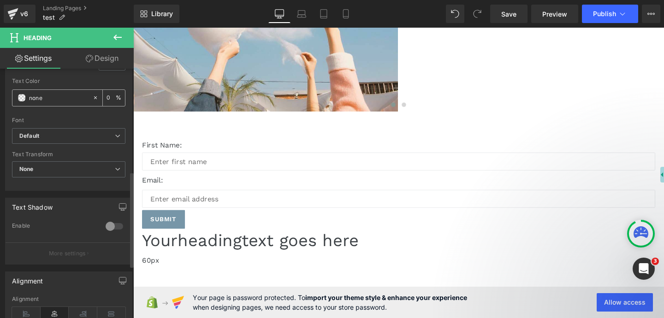
click at [63, 95] on input "none" at bounding box center [58, 98] width 59 height 10
click at [22, 97] on span at bounding box center [21, 97] width 7 height 7
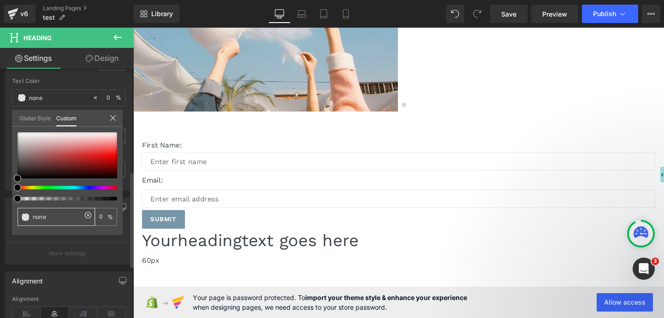
click at [115, 189] on div at bounding box center [68, 188] width 100 height 4
type input "#000000"
type input "100"
type input "#000000"
type input "100"
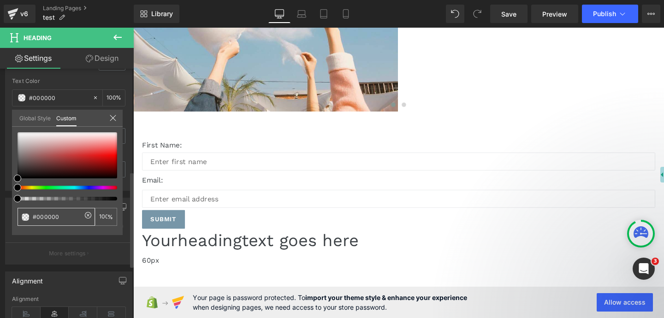
click at [77, 188] on div at bounding box center [64, 188] width 100 height 4
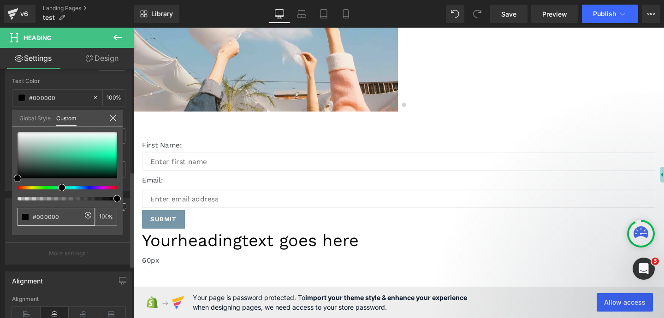
click at [58, 188] on div at bounding box center [64, 188] width 100 height 4
type input "#6ccfae"
click at [68, 150] on div at bounding box center [68, 155] width 100 height 46
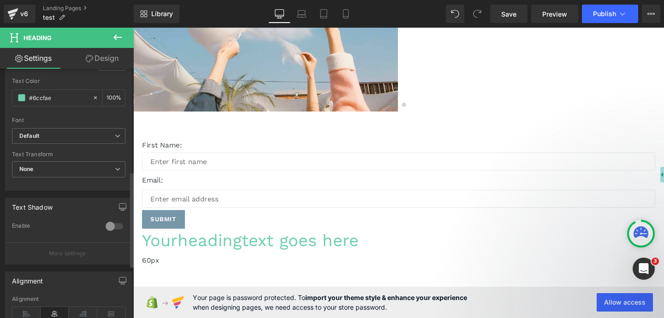
click at [335, 239] on body "Skip to content Submit Close search Home Catalog GemPages Builder Home Catalog …" at bounding box center [412, 132] width 558 height 743
click at [180, 242] on link "Your" at bounding box center [160, 252] width 37 height 20
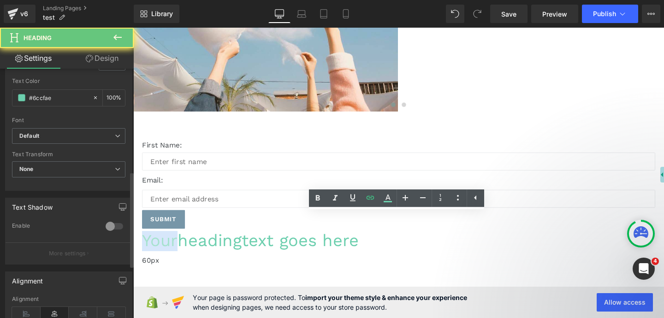
click at [180, 242] on link "Your" at bounding box center [160, 252] width 37 height 20
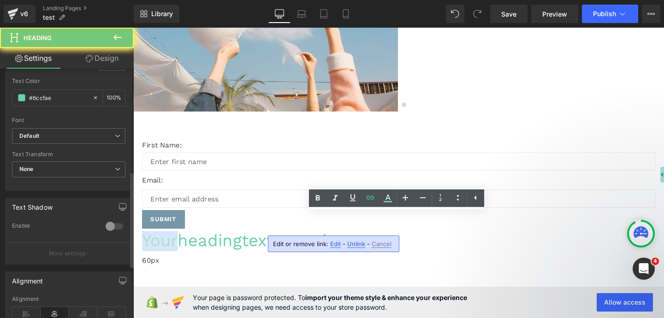
click at [180, 242] on link "Your" at bounding box center [160, 252] width 37 height 20
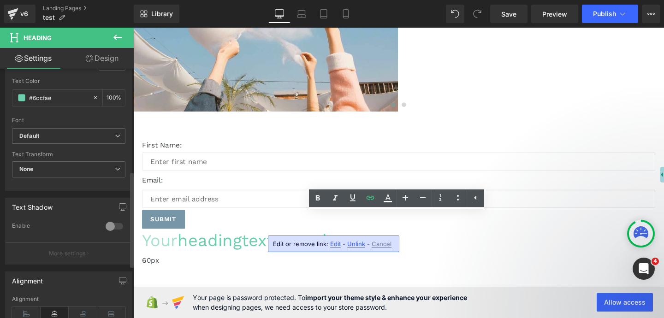
click at [180, 242] on link "Your" at bounding box center [160, 252] width 37 height 20
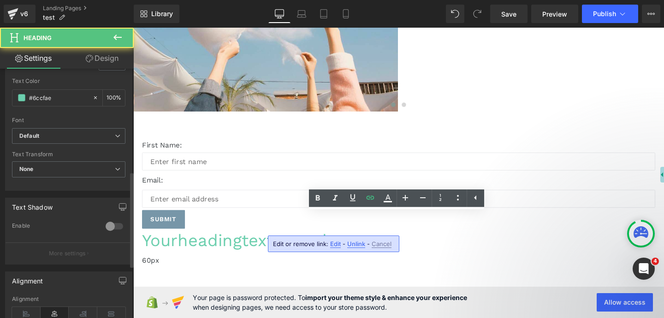
click at [290, 242] on h1 "Your heading text goes here" at bounding box center [411, 252] width 539 height 21
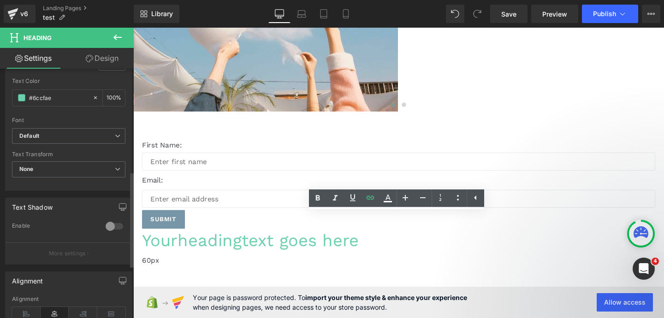
drag, startPoint x: 290, startPoint y: 234, endPoint x: 570, endPoint y: 226, distance: 280.4
click at [570, 242] on h1 "Your heading text goes here" at bounding box center [411, 252] width 539 height 21
click at [366, 200] on icon at bounding box center [370, 197] width 11 height 11
click at [364, 255] on input "text" at bounding box center [419, 247] width 142 height 23
paste input "[URL][DOMAIN_NAME]"
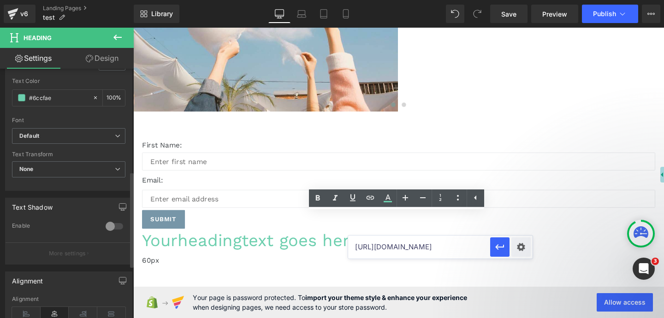
scroll to position [0, 65]
type input "[URL][DOMAIN_NAME]"
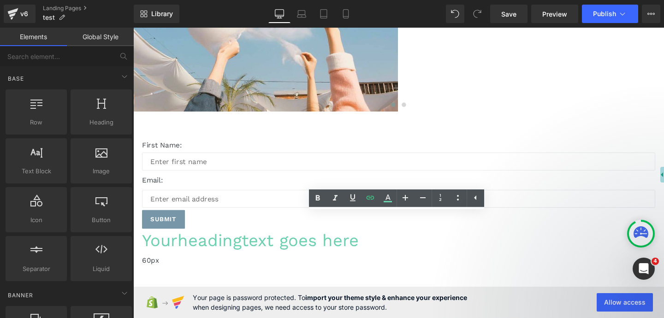
click at [357, 264] on div "Image Image Image Image ‹ › Carousel First Name: Text Block Text Field Email: T…" at bounding box center [412, 101] width 558 height 554
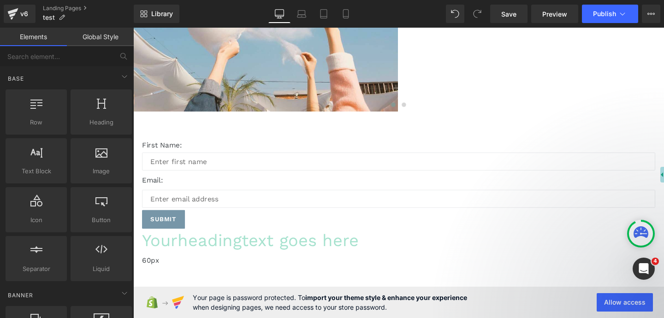
click at [344, 242] on link "Your heading text goes here" at bounding box center [256, 252] width 228 height 20
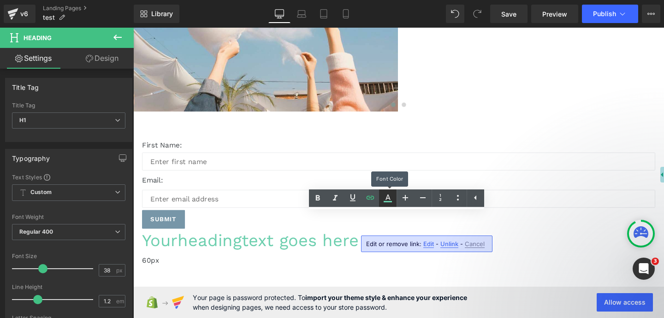
click at [389, 199] on icon at bounding box center [387, 198] width 5 height 6
type input "#ffffff"
type input "100"
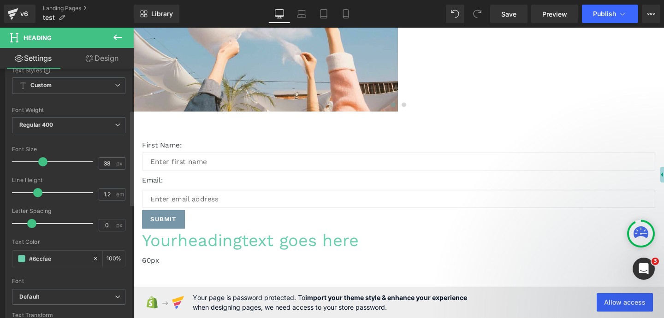
scroll to position [202, 0]
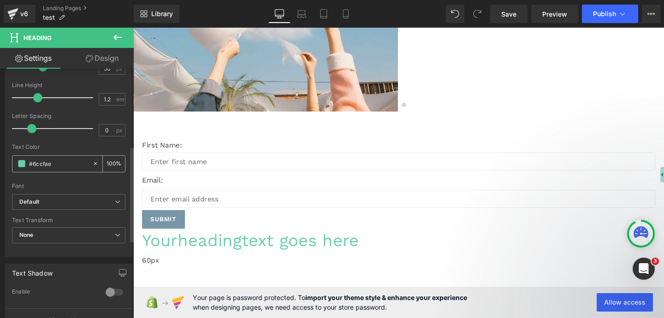
click at [92, 165] on icon at bounding box center [95, 163] width 6 height 6
type input "none"
type input "0"
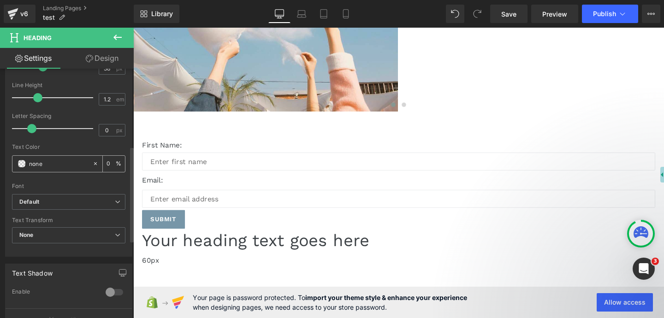
click at [72, 164] on input "none" at bounding box center [58, 164] width 59 height 10
type input "n"
click at [24, 163] on span at bounding box center [21, 163] width 7 height 7
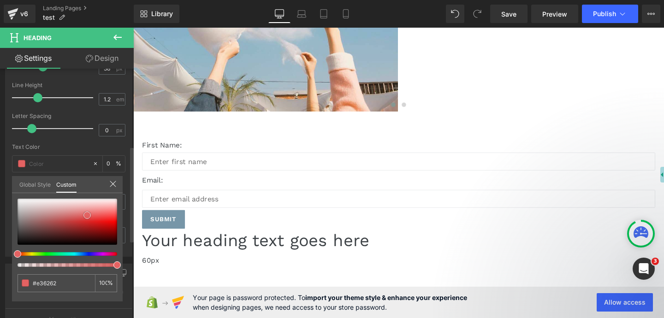
type input "#e36262"
type input "100"
type input "#e36262"
type input "100"
click at [87, 215] on div at bounding box center [68, 222] width 100 height 46
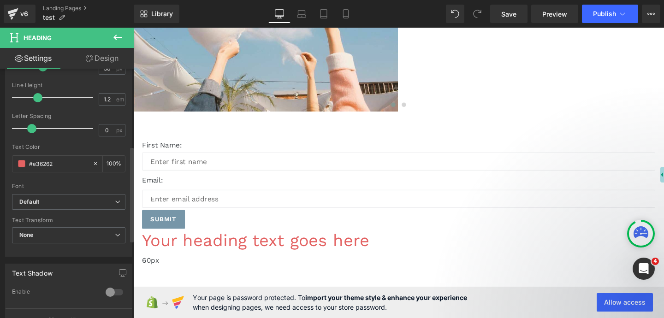
click at [326, 230] on body "Skip to content Submit Close search Home Catalog GemPages Builder Home Catalog …" at bounding box center [412, 132] width 558 height 743
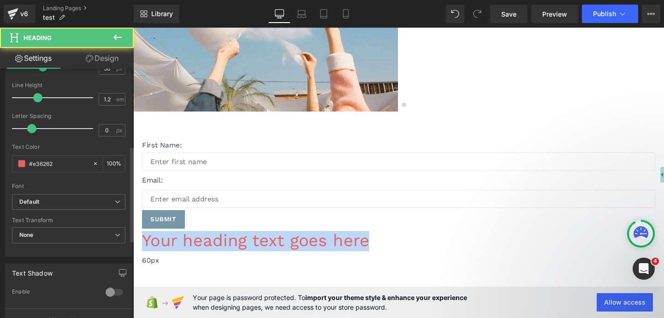
drag, startPoint x: 297, startPoint y: 235, endPoint x: 531, endPoint y: 232, distance: 233.7
click at [531, 242] on h1 "Your heading text goes here" at bounding box center [411, 252] width 539 height 21
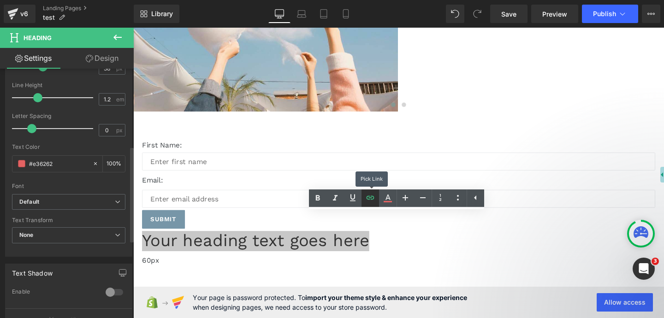
click at [370, 200] on icon at bounding box center [370, 197] width 11 height 11
type input "[URL][DOMAIN_NAME]"
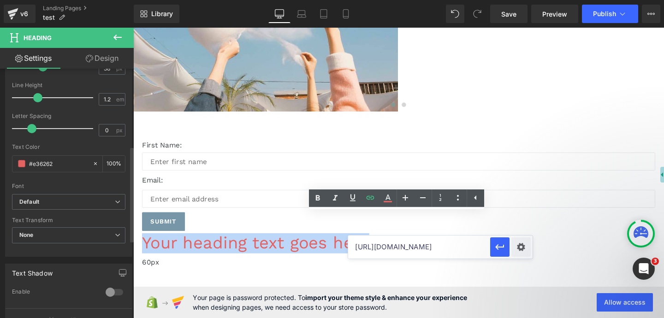
click at [508, 183] on p "Email:" at bounding box center [411, 188] width 539 height 11
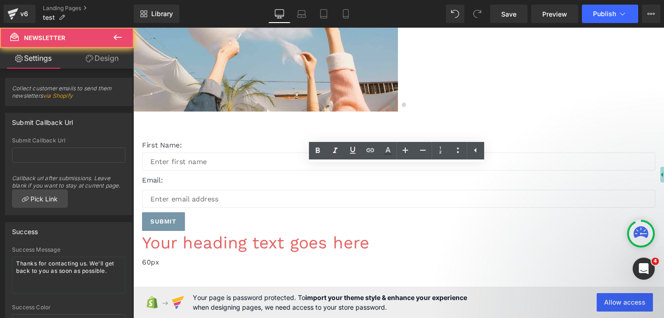
click at [569, 244] on div "First Name: Text Block Text Field Email: Text Block Email Field Submit Submit B…" at bounding box center [412, 221] width 558 height 207
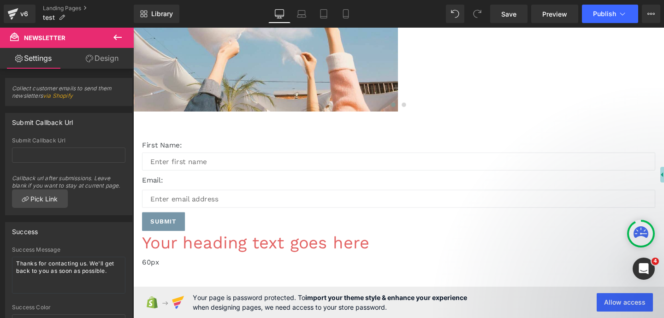
click at [561, 244] on h1 "Your heading text goes here" at bounding box center [411, 254] width 539 height 21
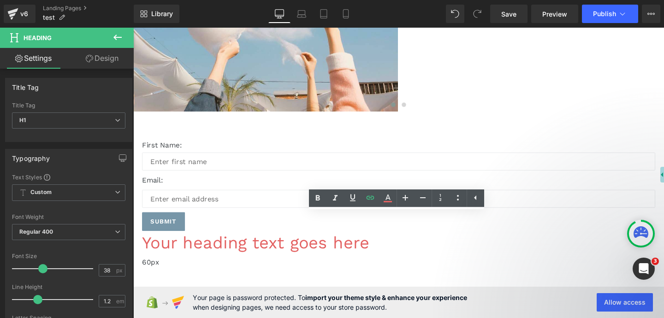
click at [477, 277] on div "Image Image Image Image ‹ › Carousel First Name: Text Block Text Field Email: T…" at bounding box center [412, 102] width 558 height 556
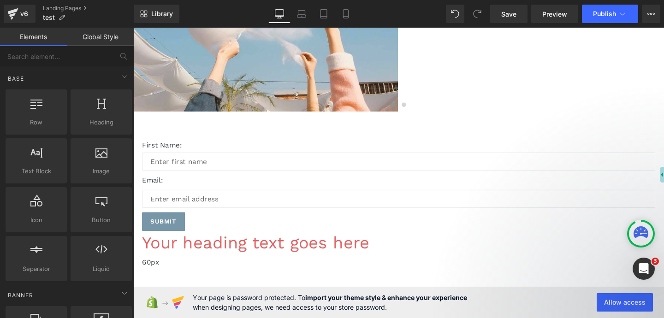
click at [279, 244] on h1 "Your heading text goes here" at bounding box center [411, 254] width 539 height 21
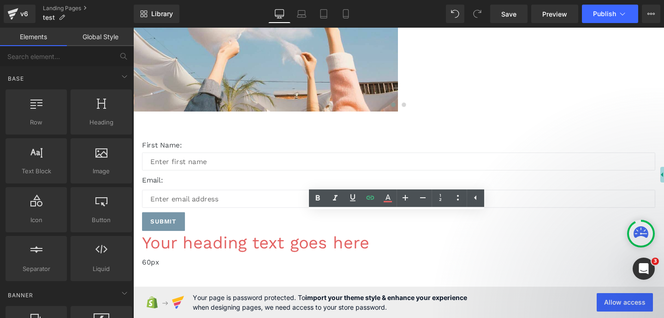
click at [419, 272] on div "Image Image Image Image ‹ › Carousel First Name: Text Block Text Field Email: T…" at bounding box center [412, 102] width 558 height 556
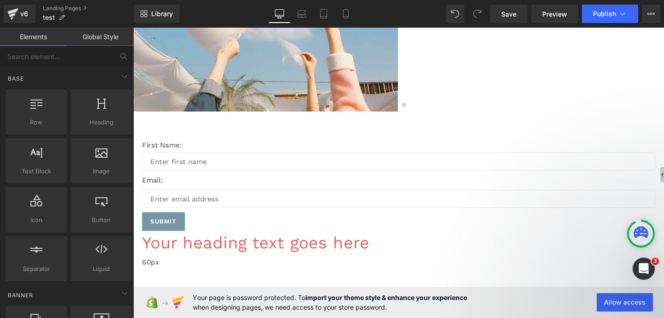
click at [133, 28] on link at bounding box center [133, 28] width 0 height 0
click at [248, 244] on h1 "Your heading text goes here" at bounding box center [411, 254] width 539 height 21
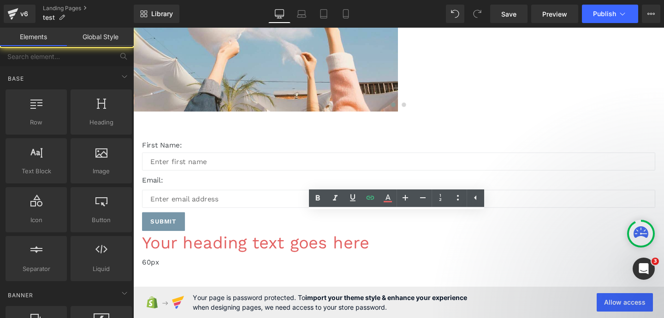
click at [249, 261] on div "Image Image Image Image ‹ › Carousel First Name: Text Block Text Field Email: T…" at bounding box center [412, 102] width 558 height 556
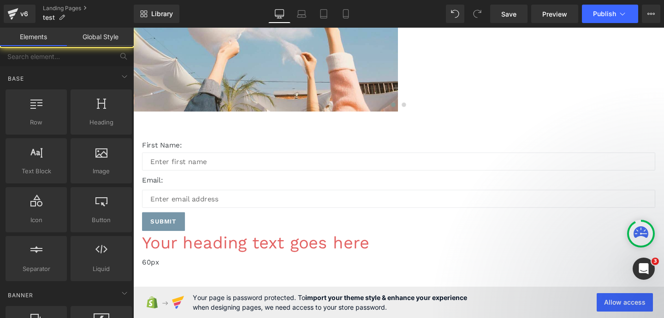
click at [233, 244] on h1 "Your heading text goes here" at bounding box center [411, 254] width 539 height 21
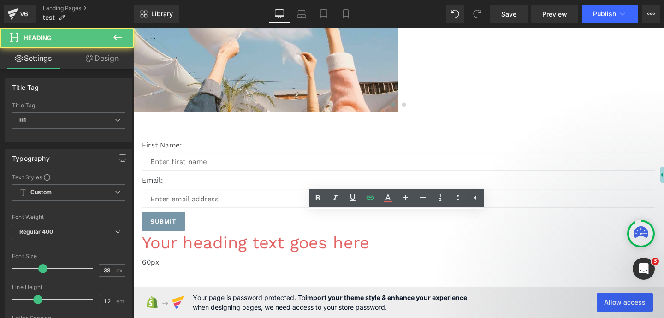
click at [592, 244] on h1 "Your heading text goes here" at bounding box center [411, 254] width 539 height 21
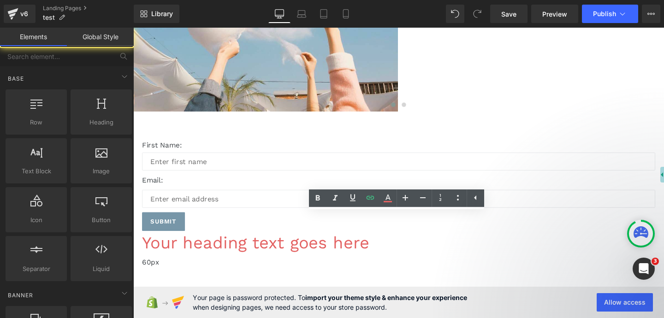
click at [576, 275] on div "Image Image Image Image ‹ › Carousel First Name: Text Block Text Field Email: T…" at bounding box center [412, 102] width 558 height 556
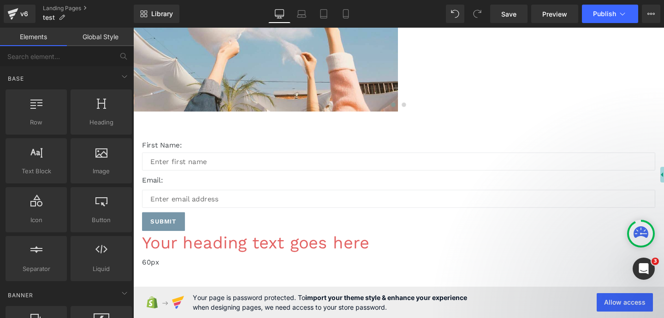
click at [578, 297] on div at bounding box center [411, 304] width 539 height 14
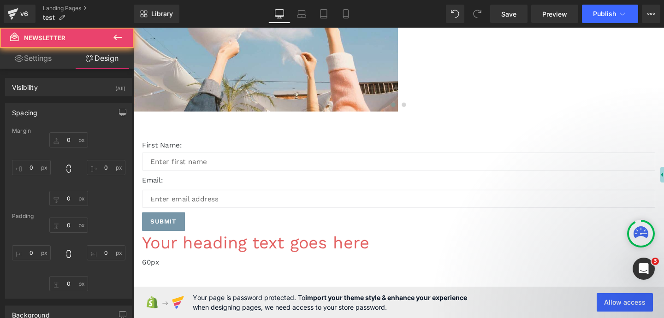
type input "0"
type input "60"
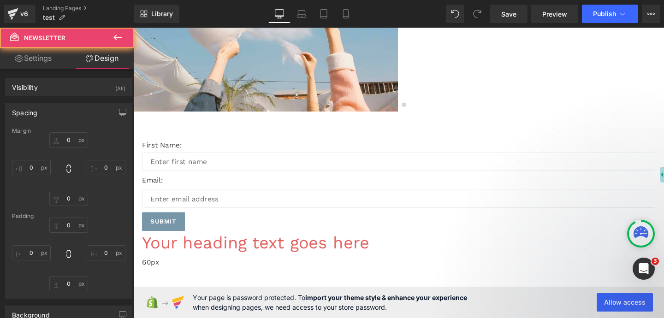
type input "20"
type input "30"
type input "20"
click at [562, 244] on h1 "Your heading text goes here" at bounding box center [411, 254] width 539 height 21
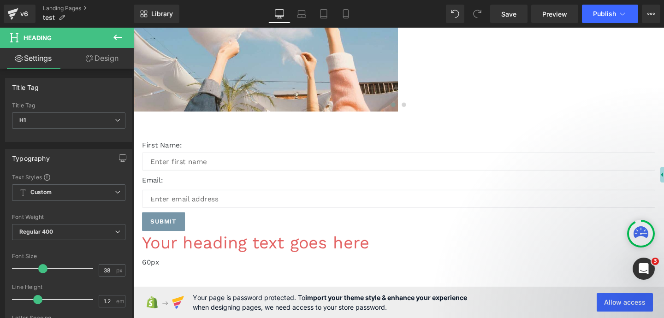
click at [119, 39] on icon at bounding box center [117, 37] width 11 height 11
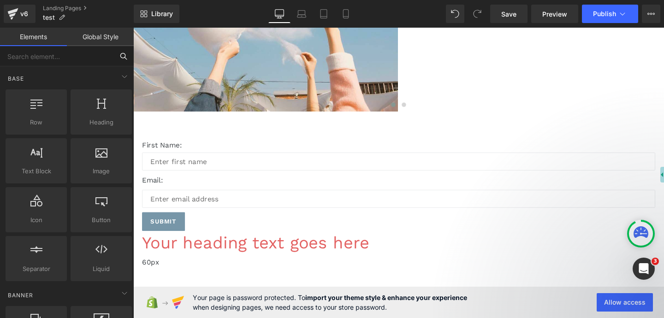
click at [49, 61] on input "text" at bounding box center [56, 56] width 113 height 20
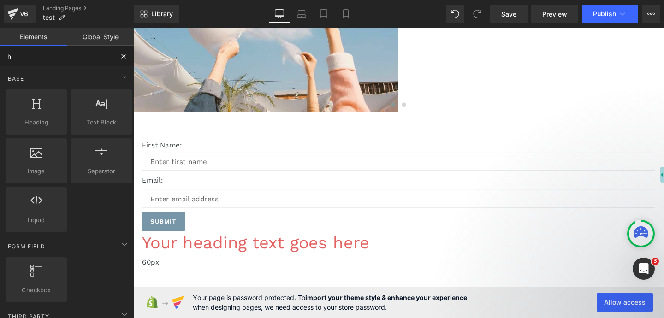
type input "he"
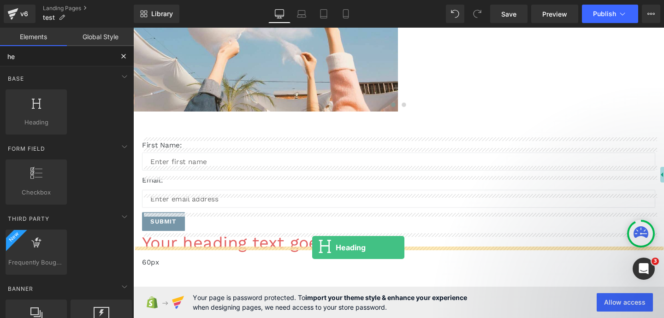
drag, startPoint x: 168, startPoint y: 144, endPoint x: 321, endPoint y: 259, distance: 191.0
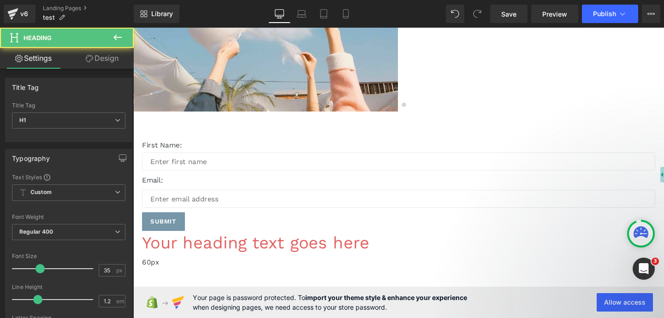
scroll to position [301, 0]
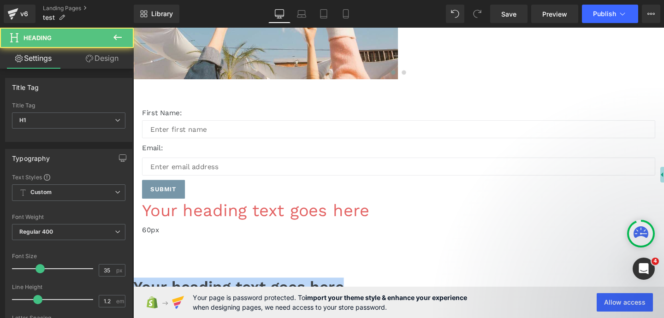
drag, startPoint x: 307, startPoint y: 232, endPoint x: 571, endPoint y: 233, distance: 263.7
click at [571, 290] on h1 "Your heading text goes here" at bounding box center [412, 299] width 558 height 19
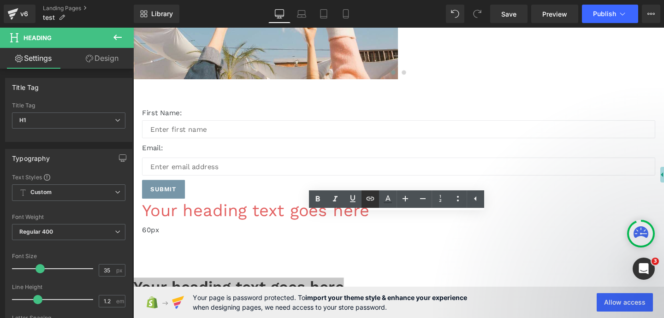
click at [373, 199] on icon at bounding box center [370, 198] width 11 height 11
click at [414, 248] on input "text" at bounding box center [419, 246] width 142 height 23
paste input "[URL][DOMAIN_NAME]"
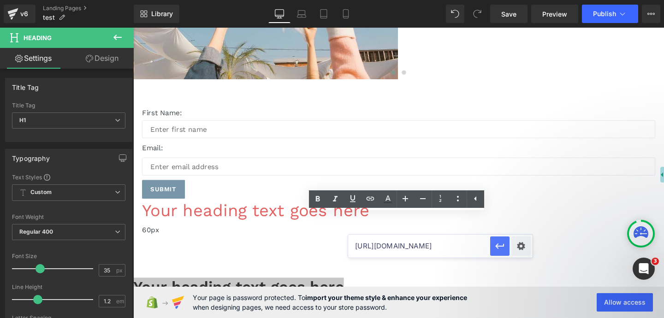
type input "[URL][DOMAIN_NAME]"
click at [502, 242] on icon "button" at bounding box center [499, 246] width 11 height 11
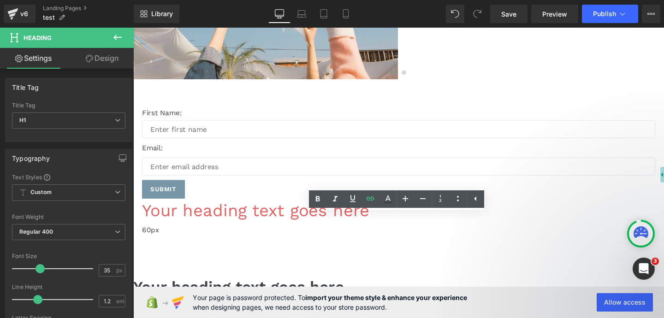
click at [295, 259] on div "Image Image Image Image ‹ › Carousel First Name: Text Block Text Field Email: T…" at bounding box center [412, 80] width 558 height 580
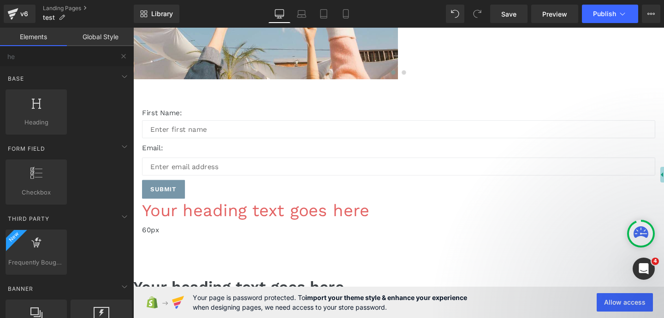
click at [258, 290] on h1 "Your heading text goes here" at bounding box center [412, 299] width 558 height 19
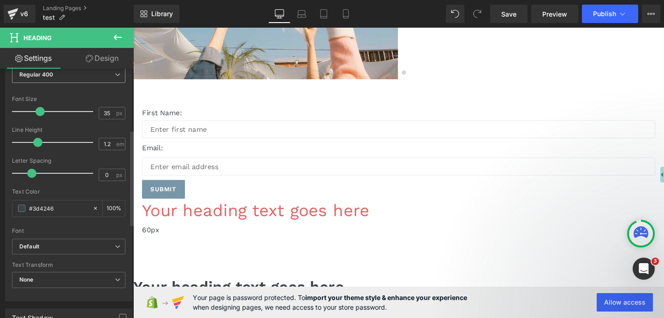
scroll to position [161, 0]
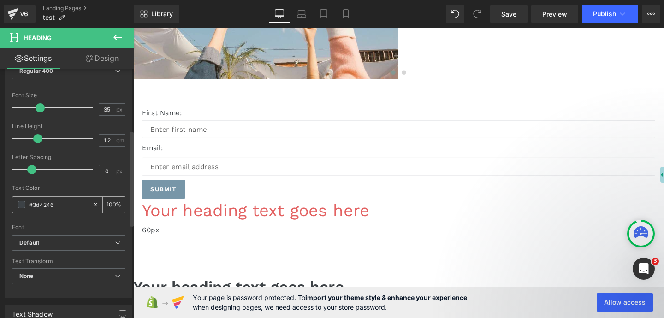
click at [59, 207] on input "#3d4246" at bounding box center [58, 205] width 59 height 10
click at [92, 205] on icon at bounding box center [95, 204] width 6 height 6
type input "none"
type input "0"
click at [71, 203] on input "none" at bounding box center [58, 205] width 59 height 10
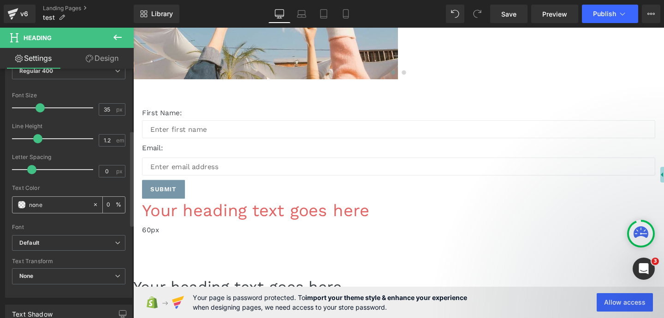
click at [24, 207] on span at bounding box center [21, 204] width 7 height 7
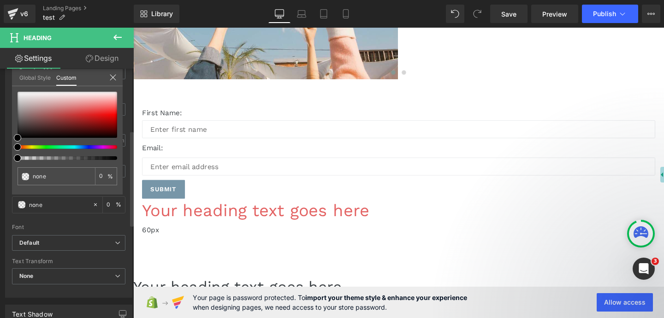
click at [65, 151] on div at bounding box center [68, 126] width 100 height 68
type input "#000000"
type input "100"
type input "#000000"
type input "100"
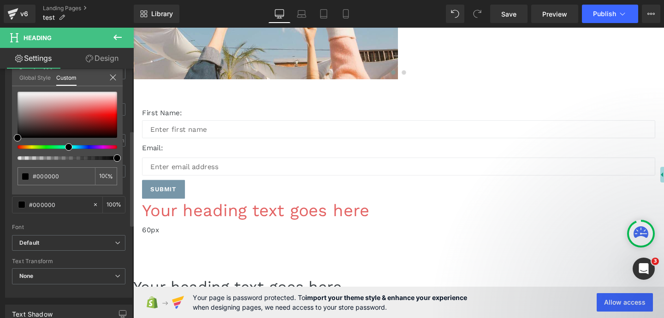
click at [65, 148] on div at bounding box center [64, 147] width 100 height 4
type input "#cc7f7f"
click at [60, 108] on div at bounding box center [68, 115] width 100 height 46
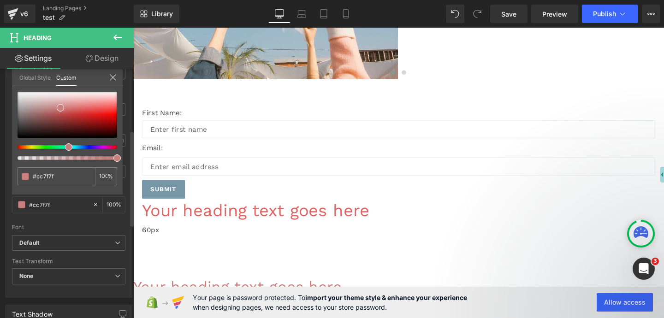
click at [56, 153] on div at bounding box center [68, 126] width 100 height 68
click at [56, 149] on div at bounding box center [68, 126] width 100 height 68
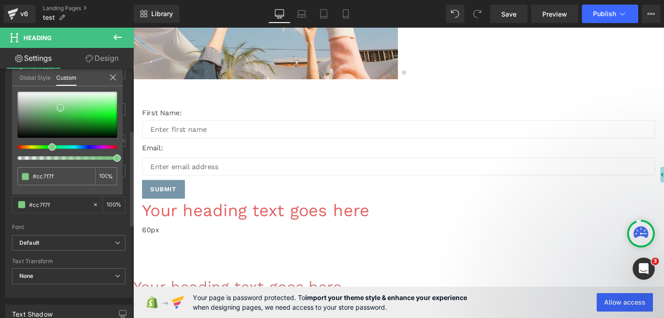
type input "#7fcc88"
click at [48, 148] on div at bounding box center [64, 147] width 100 height 4
type input "#c5f1c9"
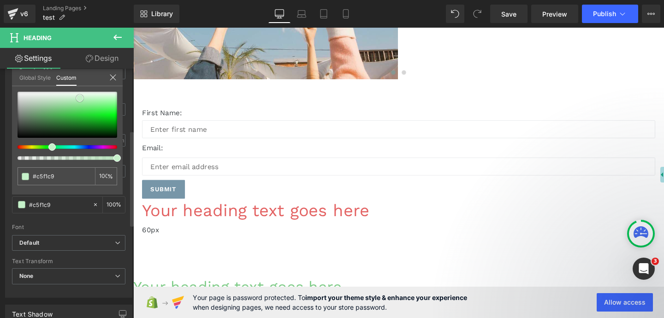
click at [80, 98] on div at bounding box center [68, 115] width 100 height 46
click at [608, 17] on span "Publish" at bounding box center [604, 13] width 23 height 7
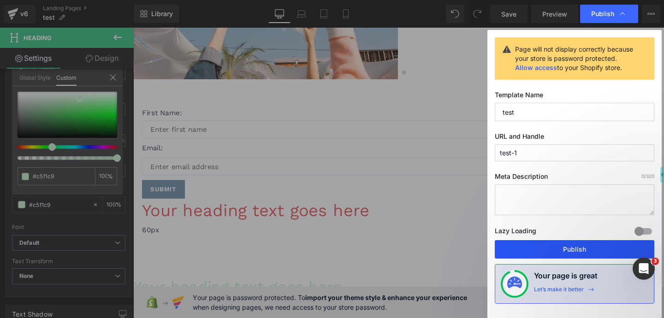
click at [597, 254] on button "Publish" at bounding box center [574, 249] width 159 height 18
